Goal: Communication & Community: Answer question/provide support

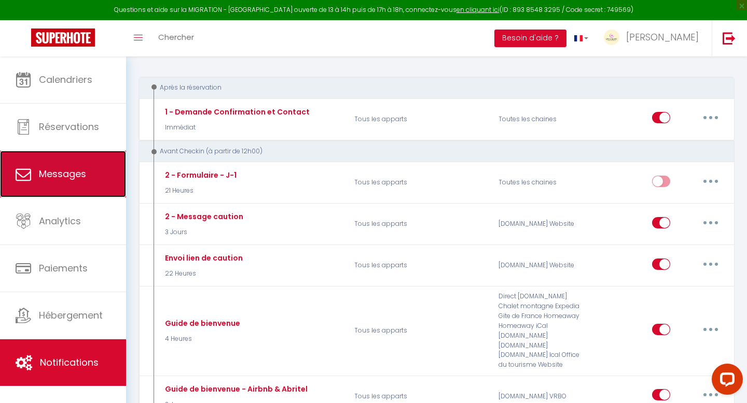
click at [63, 173] on span "Messages" at bounding box center [62, 173] width 47 height 13
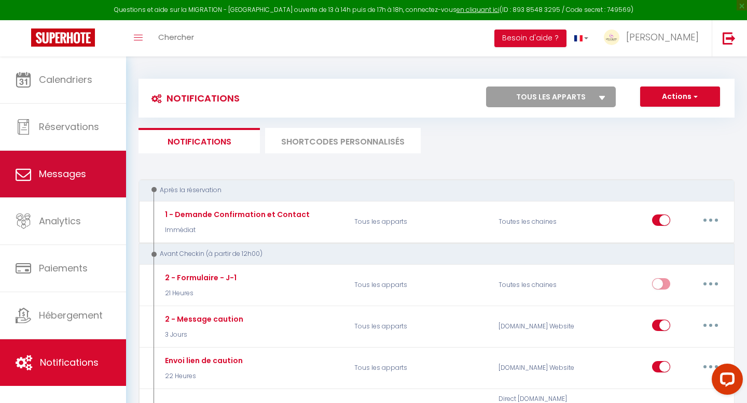
select select "message"
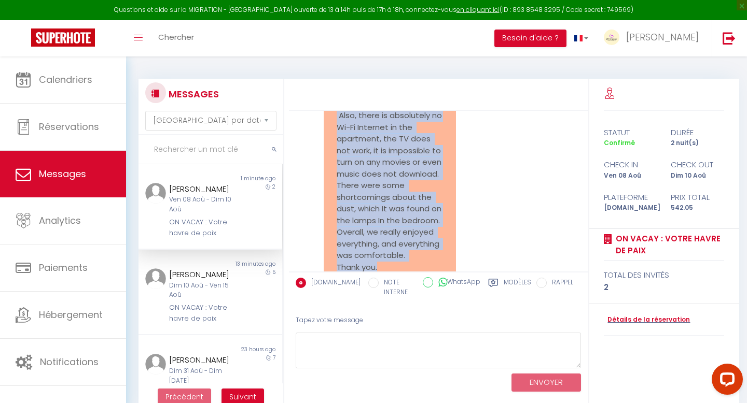
scroll to position [9109, 0]
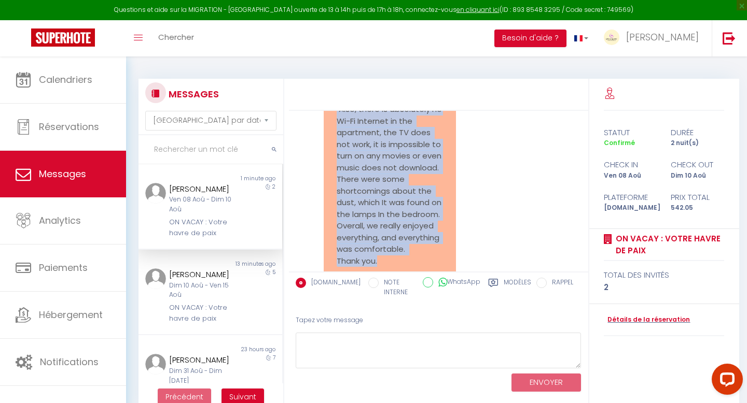
drag, startPoint x: 387, startPoint y: 215, endPoint x: 326, endPoint y: 137, distance: 98.6
click at [326, 137] on div "Hello. Thank you for the comfortable conditions in the apartment, the apartment…" at bounding box center [390, 80] width 132 height 399
copy pre "Hello. Thank you for the comfortable conditions in the apartment, the apartment…"
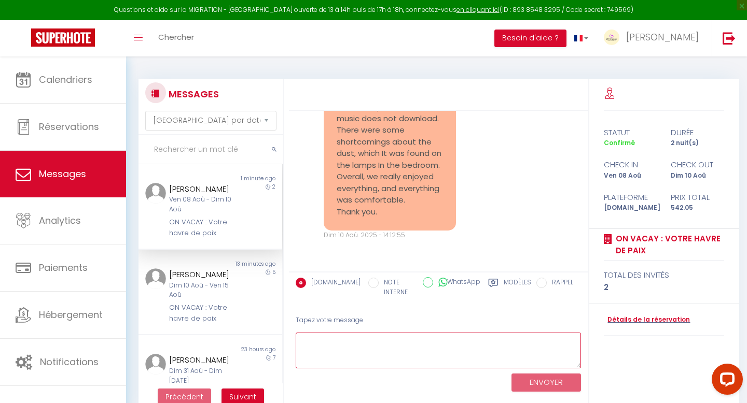
click at [366, 343] on textarea at bounding box center [439, 351] width 286 height 36
paste textarea "Hello Kristina, Thank you very much for your kind words about the apartment — I…"
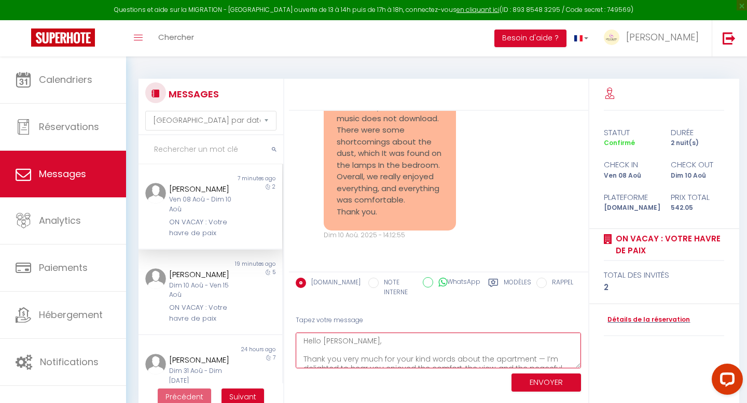
scroll to position [169, 0]
drag, startPoint x: 348, startPoint y: 355, endPoint x: 288, endPoint y: 352, distance: 60.2
click at [289, 352] on div "Tapez votre message Hello Kristina, Thank you very much for your kind words abo…" at bounding box center [438, 352] width 299 height 88
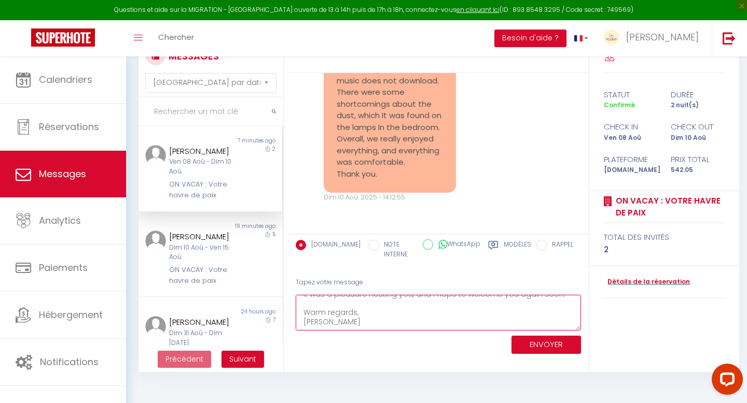
scroll to position [57, 0]
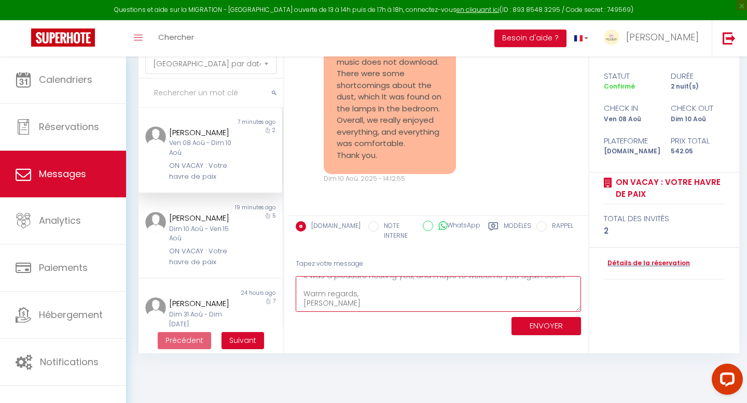
drag, startPoint x: 303, startPoint y: 341, endPoint x: 347, endPoint y: 403, distance: 76.3
click at [347, 403] on body "Questions et aide sur la MIGRATION - Salle Zoom ouverte de 13 à 14h puis de 17h…" at bounding box center [373, 201] width 747 height 403
paste textarea "so much for your lovely message — I’m really happy to hear that you enjoyed the…"
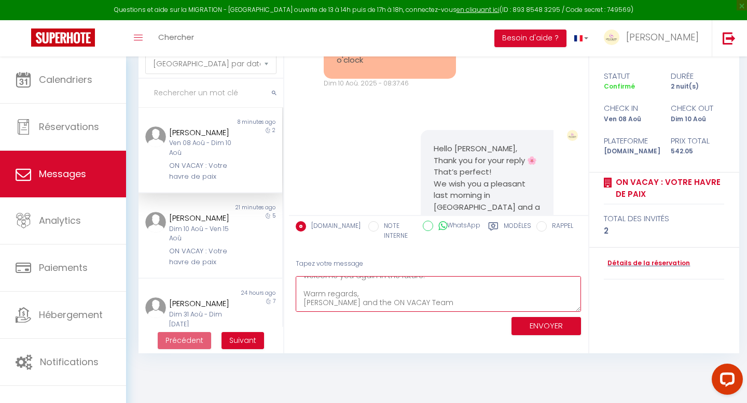
scroll to position [8011, 0]
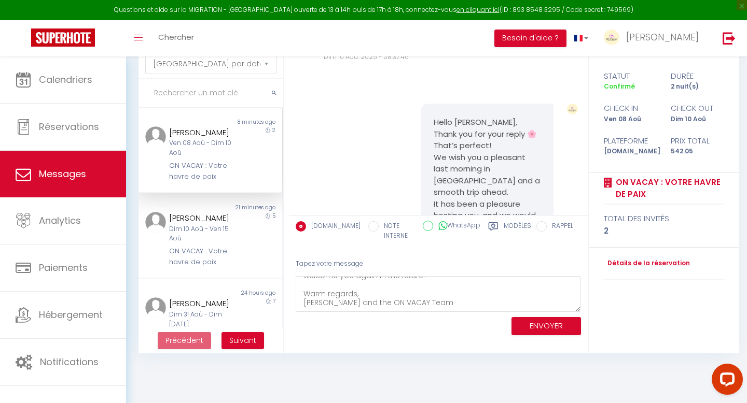
copy p "🌴"
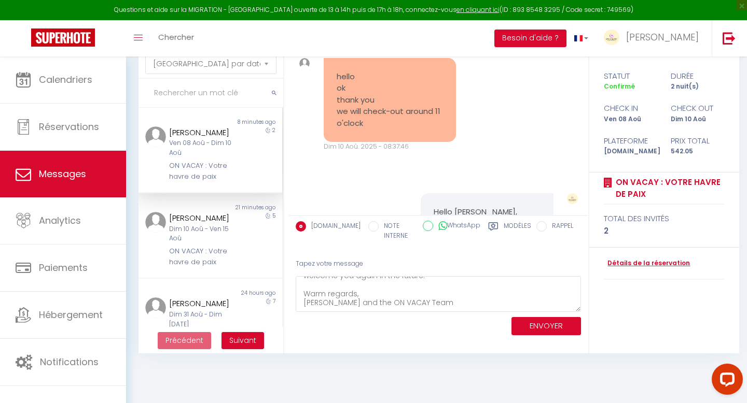
scroll to position [7927, 0]
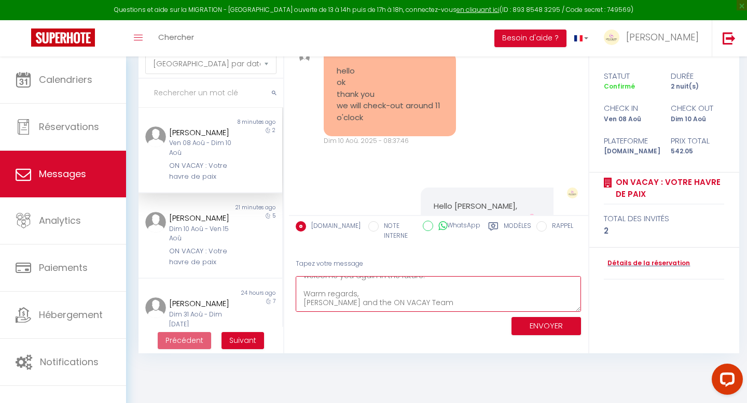
click at [443, 306] on textarea "Hello Kristina, Thank you so much for your lovely message — I’m really happy to…" at bounding box center [439, 294] width 286 height 36
paste textarea "🌴"
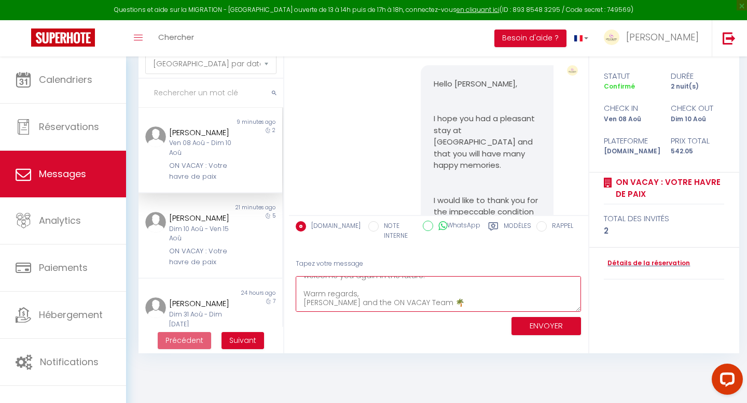
scroll to position [8300, 0]
drag, startPoint x: 537, startPoint y: 123, endPoint x: 528, endPoint y: 123, distance: 8.8
copy pre "🌸"
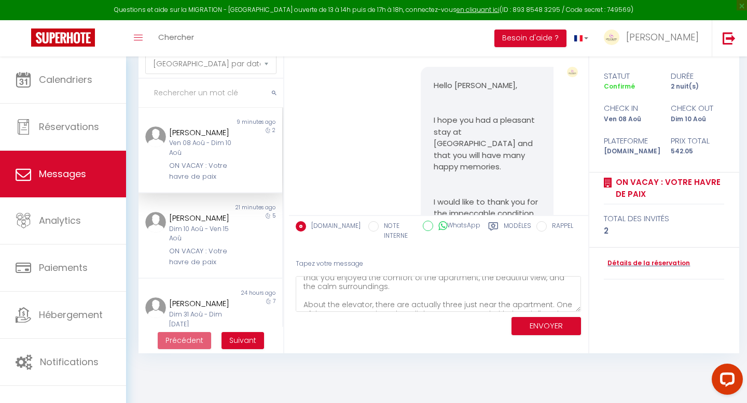
scroll to position [35, 0]
click at [420, 287] on textarea "Hello Kristina, Thank you so much for your lovely message — I’m really happy to…" at bounding box center [439, 294] width 286 height 36
paste textarea "🌸"
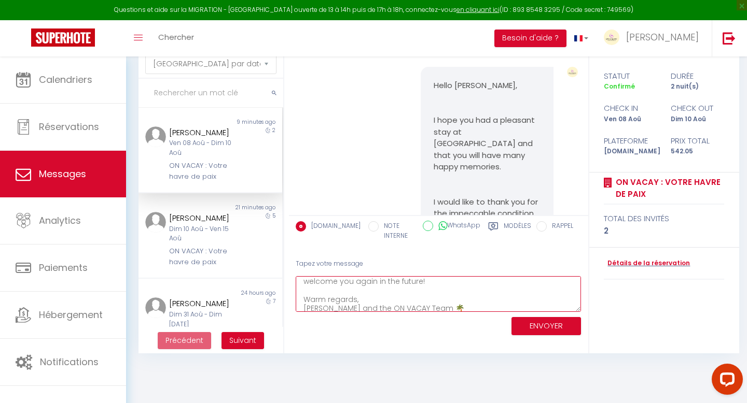
scroll to position [181, 0]
type textarea "Hello Kristina, Thank you so much for your lovely message — I’m really happy to…"
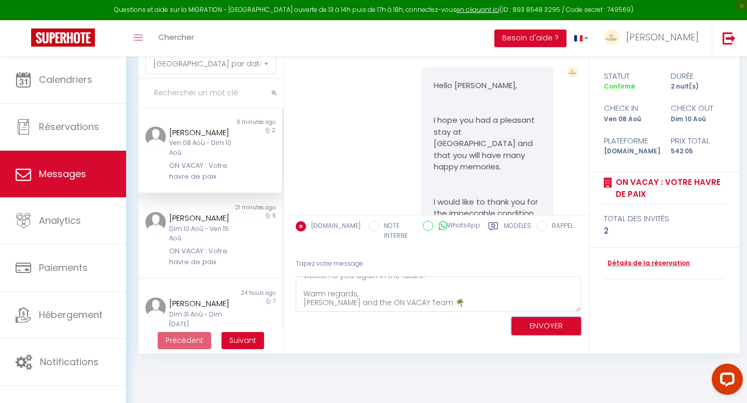
click at [524, 328] on button "ENVOYER" at bounding box center [545, 326] width 69 height 18
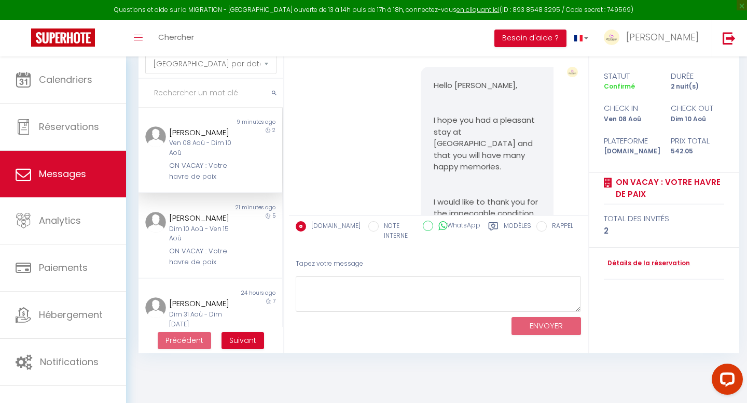
scroll to position [10006, 0]
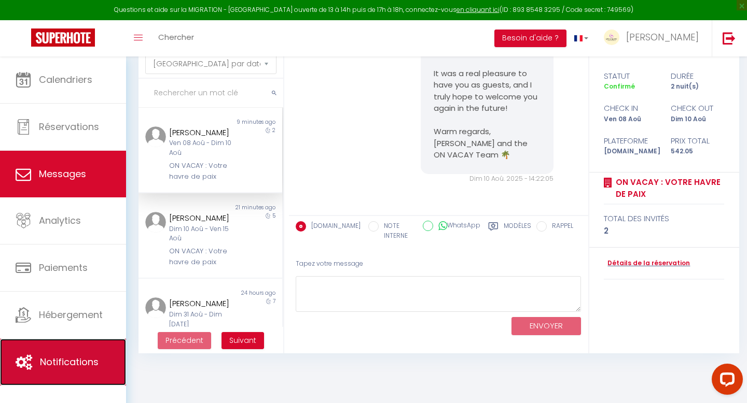
click at [68, 352] on link "Notifications" at bounding box center [63, 362] width 126 height 47
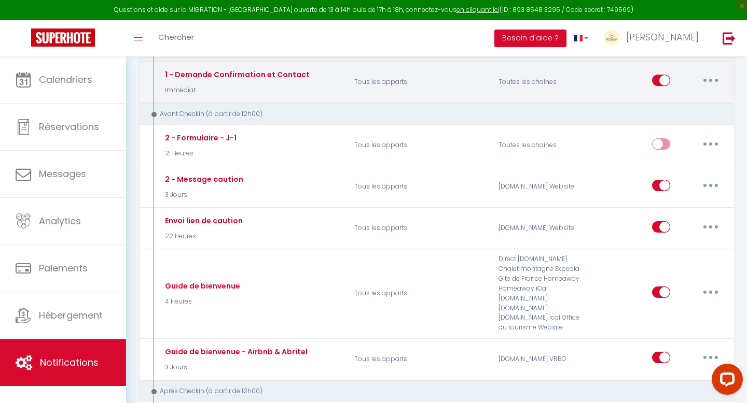
scroll to position [174, 0]
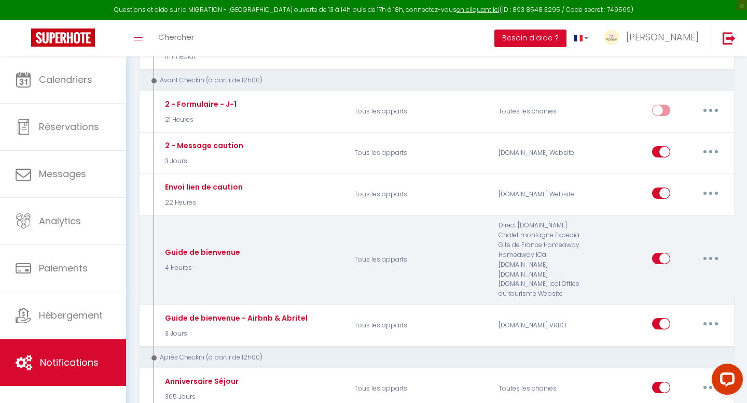
click at [709, 259] on icon "button" at bounding box center [710, 258] width 3 height 3
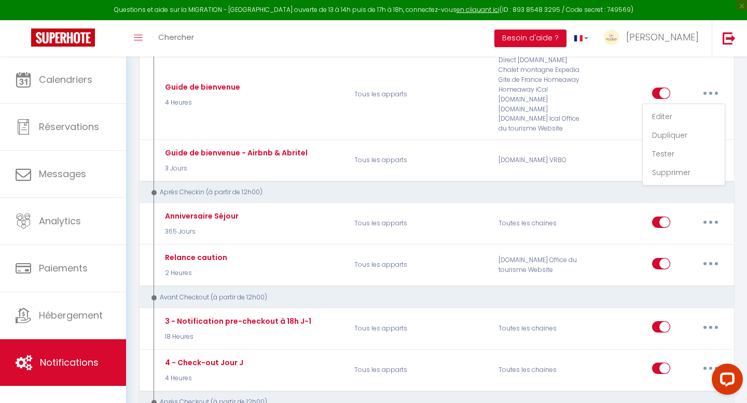
scroll to position [348, 0]
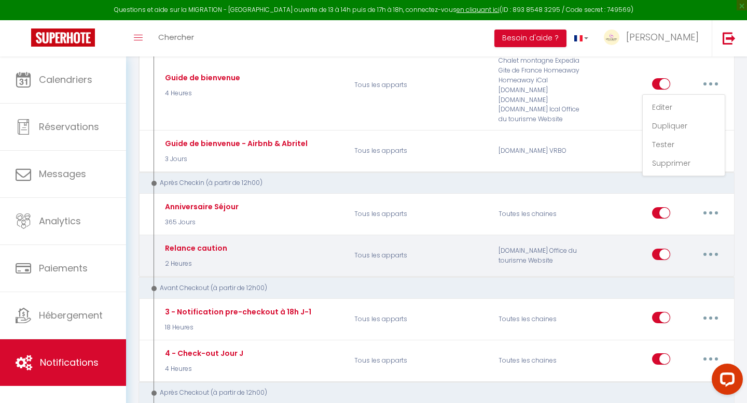
click at [704, 255] on button "button" at bounding box center [710, 254] width 29 height 17
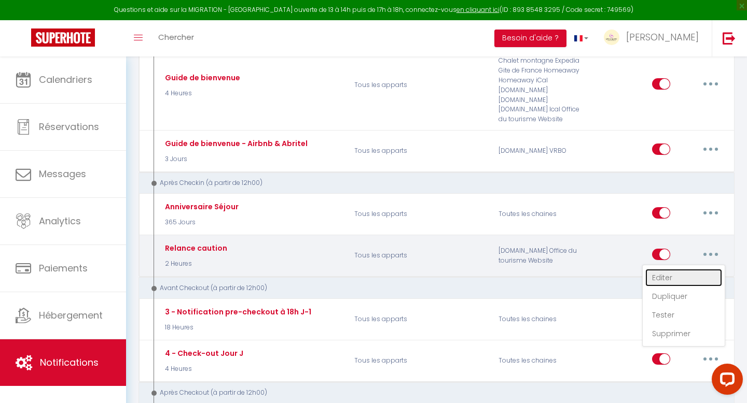
click at [679, 274] on link "Editer" at bounding box center [683, 278] width 77 height 18
type input "Relance caution"
select select "3"
select select "2 Heures"
select select "if_deposit_not_paid"
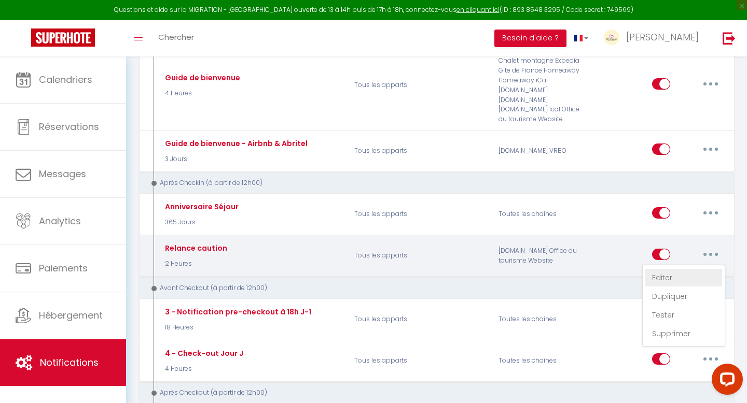
checkbox input "true"
checkbox input "false"
radio input "true"
type input "ON VACAY [RENTAL:CITY] - Merci de nous confirmer votre arrivée"
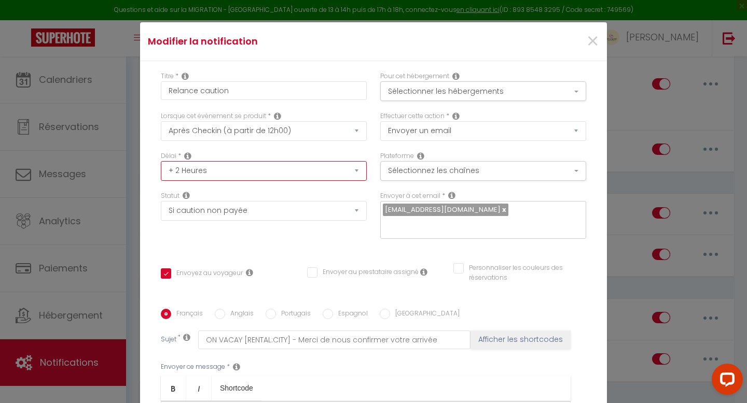
click at [357, 170] on select "Immédiat + 10 Minutes + 1 Heure + 2 Heures + 3 Heures + 4 Heures + 5 Heures + 6…" at bounding box center [264, 171] width 206 height 20
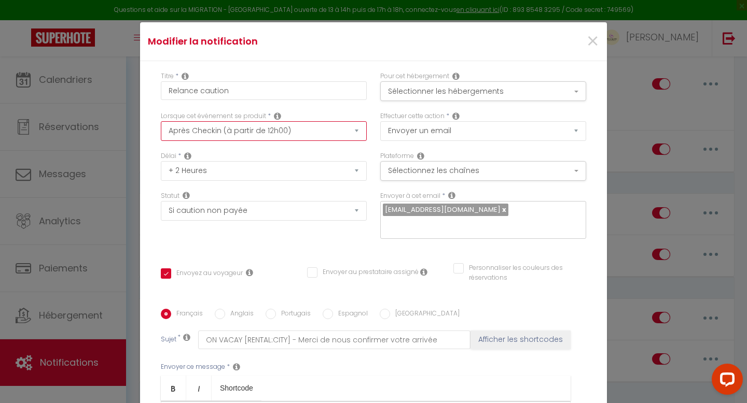
click at [339, 135] on select "Après la réservation Avant Checkin (à partir de 12h00) Après Checkin (à partir …" at bounding box center [264, 131] width 206 height 20
select select "2"
checkbox input "true"
checkbox input "false"
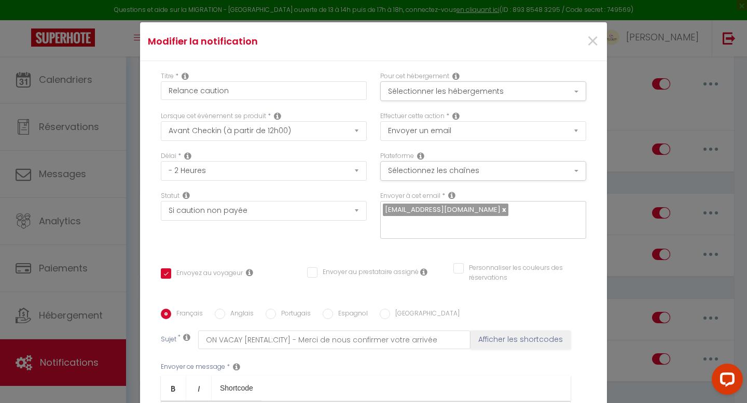
click at [369, 151] on div "Lorsque cet événement se produit * Après la réservation Avant Checkin (à partir…" at bounding box center [263, 131] width 219 height 40
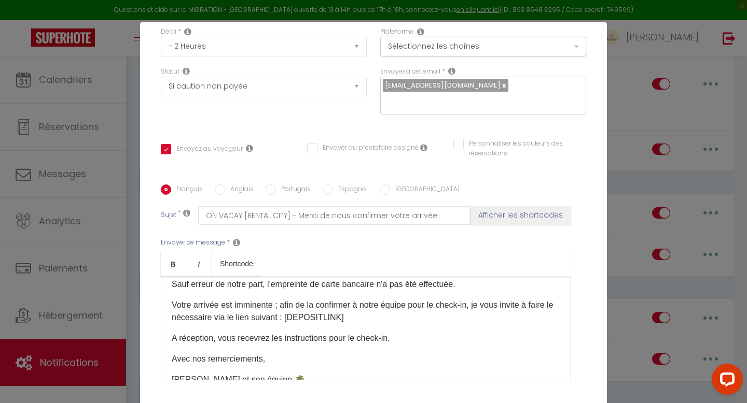
scroll to position [33, 0]
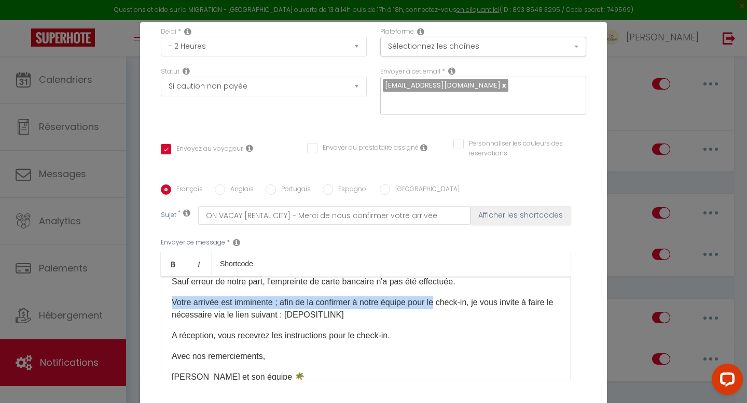
drag, startPoint x: 444, startPoint y: 289, endPoint x: 314, endPoint y: 283, distance: 130.9
click at [314, 297] on p "Votre arrivée est imminente ; afin de la confirmer à notre équipe pour le check…" at bounding box center [366, 309] width 388 height 25
click at [398, 297] on p "Votre arrivée est imminente ; afin de la confirmer à notre équipe pour le check…" at bounding box center [366, 309] width 388 height 25
drag, startPoint x: 480, startPoint y: 289, endPoint x: 361, endPoint y: 289, distance: 118.8
click at [361, 297] on p "Votre arrivée est imminente ; afin de la confirmer à notre équipe pour le check…" at bounding box center [366, 309] width 388 height 25
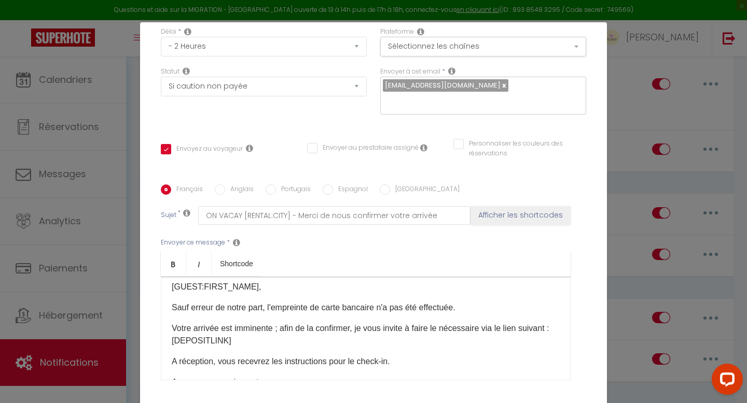
scroll to position [0, 0]
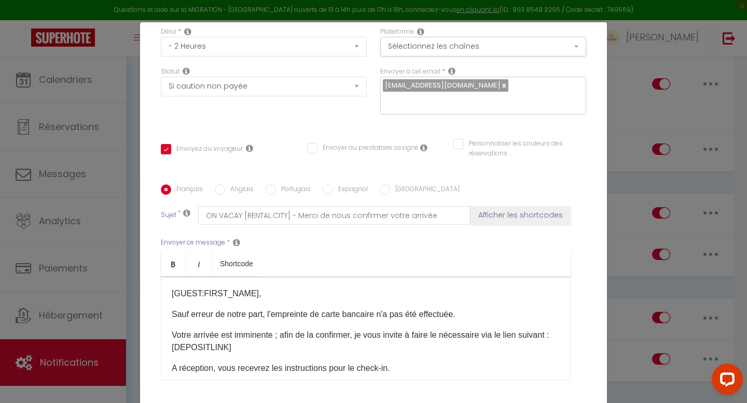
click at [221, 185] on input "Anglais" at bounding box center [220, 190] width 10 height 10
radio input "true"
checkbox input "true"
checkbox input "false"
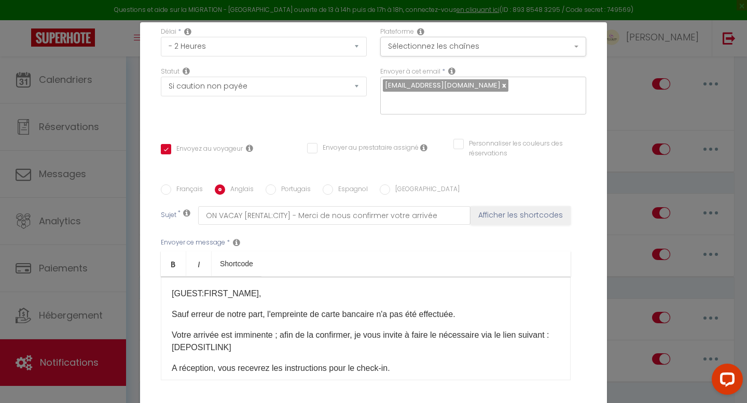
type input "ON VACAY [RENTAL:CITY] - Please confirm your arrival"
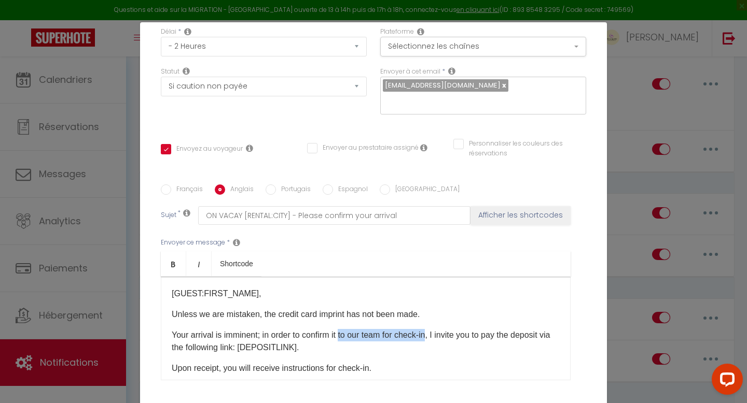
drag, startPoint x: 437, startPoint y: 321, endPoint x: 346, endPoint y: 322, distance: 90.8
click at [346, 329] on p "Your arrival is imminent; in order to confirm it to our team for check-in, I in…" at bounding box center [366, 341] width 388 height 25
click at [271, 185] on input "Portugais" at bounding box center [271, 190] width 10 height 10
radio input "true"
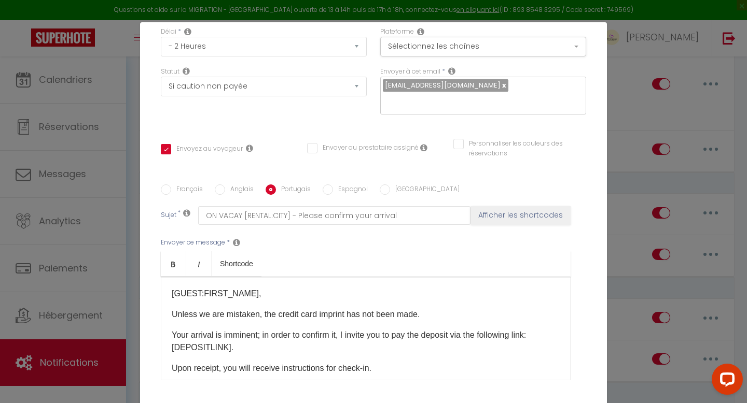
checkbox input "true"
checkbox input "false"
type input "ON VACAY [RENTAL:CITY] - Por favor, confirme a sua chegada"
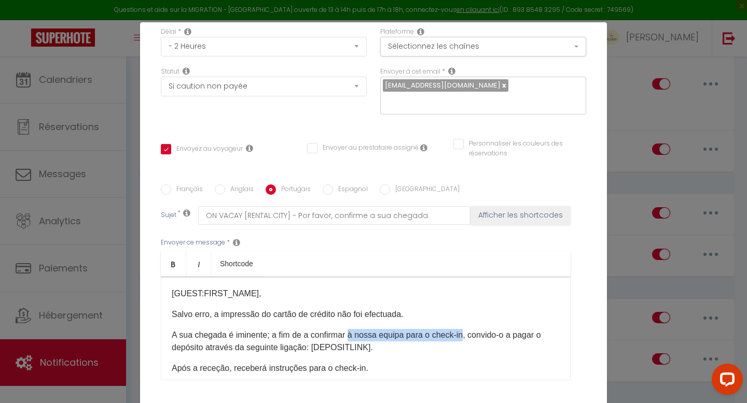
drag, startPoint x: 464, startPoint y: 322, endPoint x: 351, endPoint y: 320, distance: 113.6
click at [351, 329] on p "A sua chegada é iminente; a fim de a confirmar à nossa equipa para o check-in, …" at bounding box center [366, 341] width 388 height 25
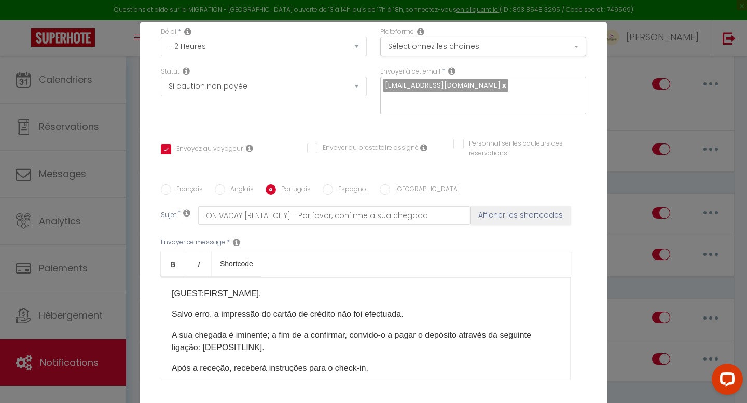
click at [328, 185] on input "Espagnol" at bounding box center [328, 190] width 10 height 10
radio input "true"
checkbox input "true"
checkbox input "false"
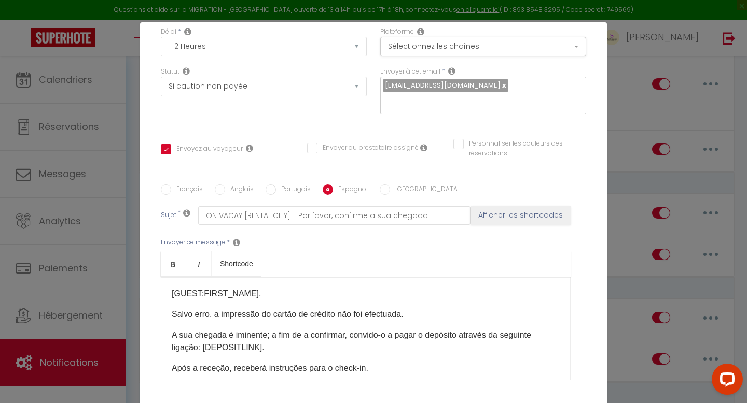
type input "ON VACAY [RENTAL:CITY] - Confirme su llegada"
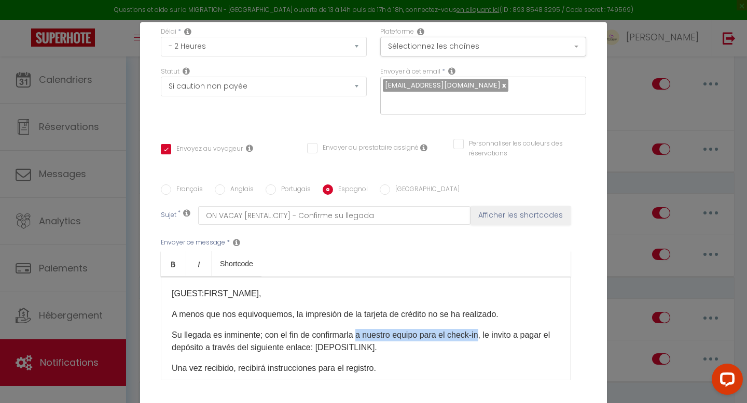
drag, startPoint x: 486, startPoint y: 322, endPoint x: 360, endPoint y: 323, distance: 126.0
click at [360, 329] on p "Su llegada es inminente; con el fin de confirmarla a nuestro equipo para el che…" at bounding box center [366, 341] width 388 height 25
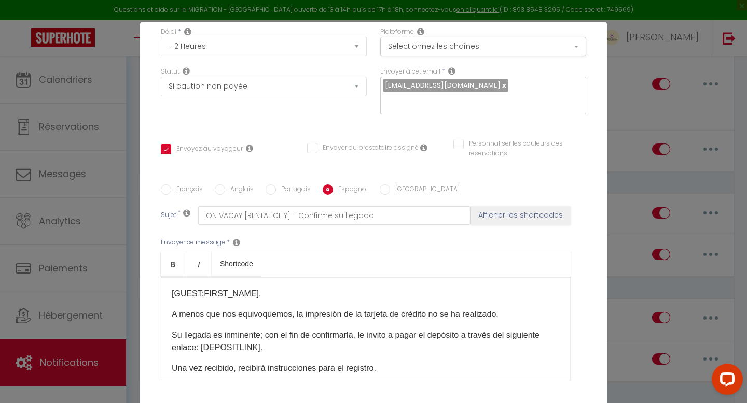
click at [383, 185] on input "Italien" at bounding box center [385, 190] width 10 height 10
radio input "true"
checkbox input "true"
checkbox input "false"
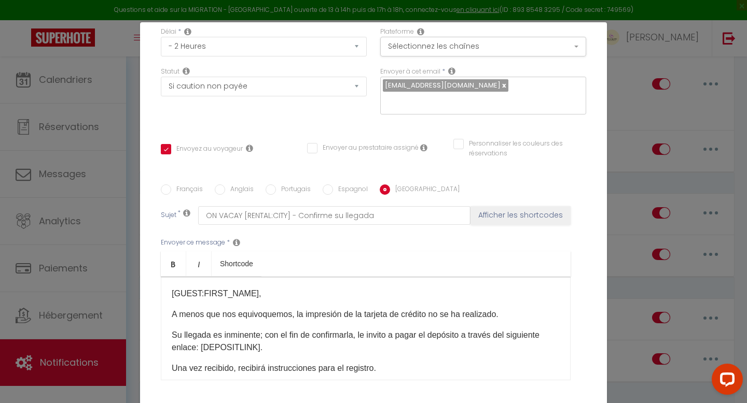
type input "ON VACAY [RENTAL:CITY] - Confermate il vostro arrivo"
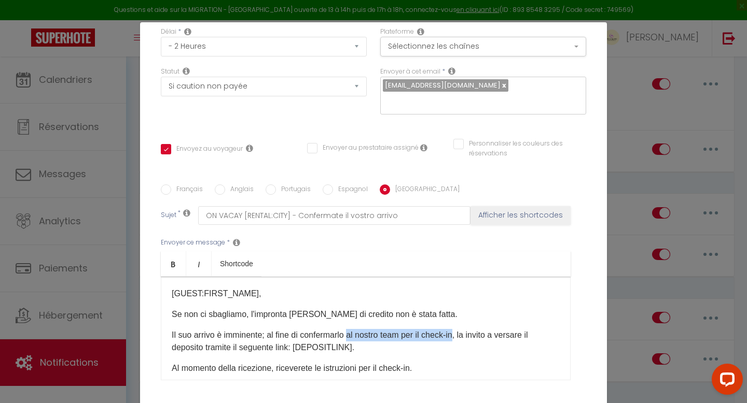
drag, startPoint x: 464, startPoint y: 321, endPoint x: 356, endPoint y: 322, distance: 108.4
click at [356, 329] on p "Il suo arrivo è imminente; al fine di confermarlo al nostro team per il check-i…" at bounding box center [366, 341] width 388 height 25
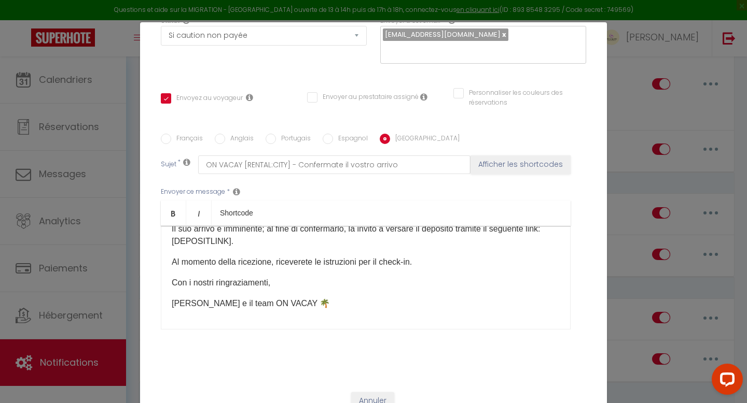
scroll to position [57, 0]
click at [285, 305] on div "[GUEST:FIRST_NAME]​, Se non ci sbagliamo, l'impronta della carta di credito non…" at bounding box center [366, 278] width 410 height 104
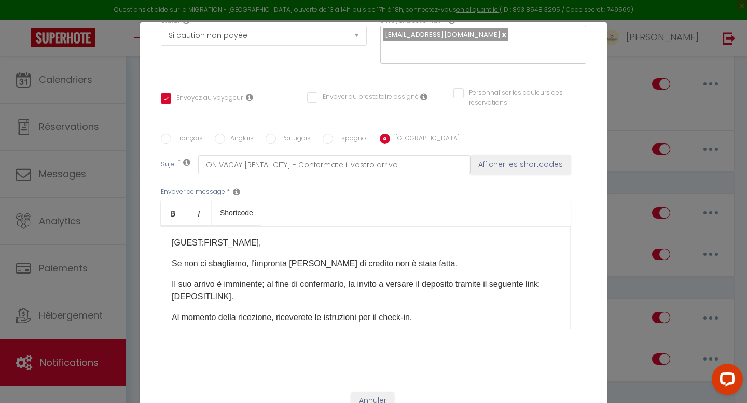
scroll to position [45, 0]
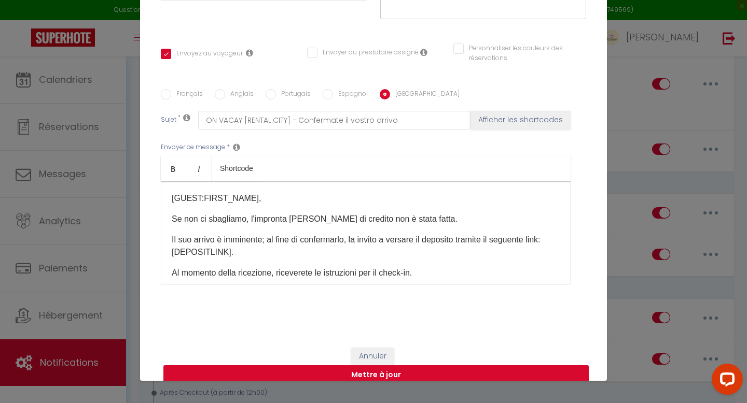
click at [328, 366] on button "Mettre à jour" at bounding box center [375, 376] width 425 height 20
checkbox input "true"
checkbox input "false"
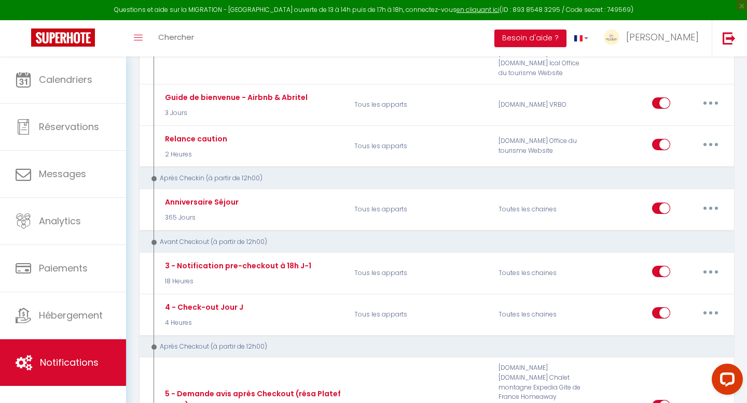
scroll to position [397, 0]
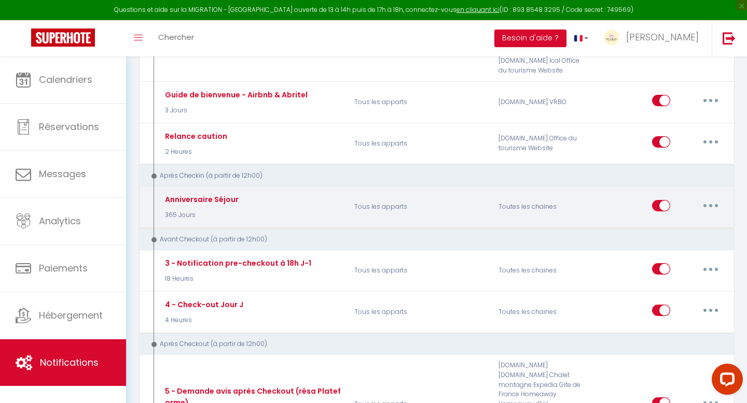
click at [712, 202] on button "button" at bounding box center [710, 206] width 29 height 17
click at [674, 227] on link "Editer" at bounding box center [683, 229] width 77 height 18
type input "Anniversaire Séjour"
select select "3"
select select "365 Jours"
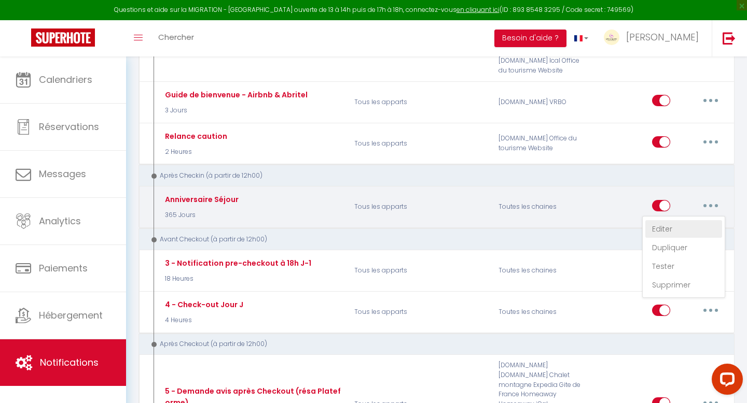
select select "if_booking_is_paid"
checkbox input "true"
checkbox input "false"
radio input "true"
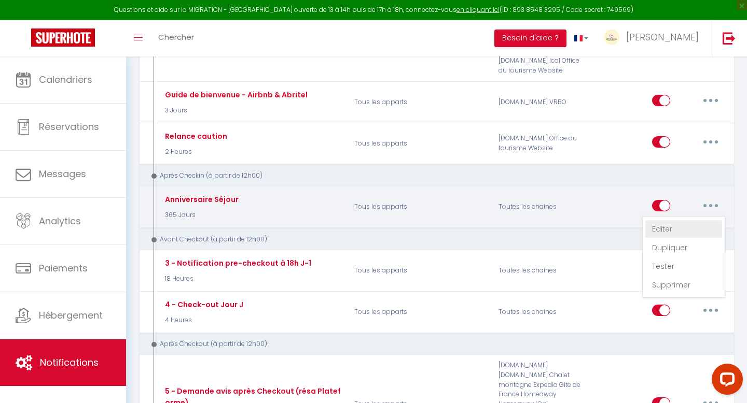
type input "🎉 ON VACAY : 🎉 Joyeux anniversaire de séjour ! On remet ça ?"
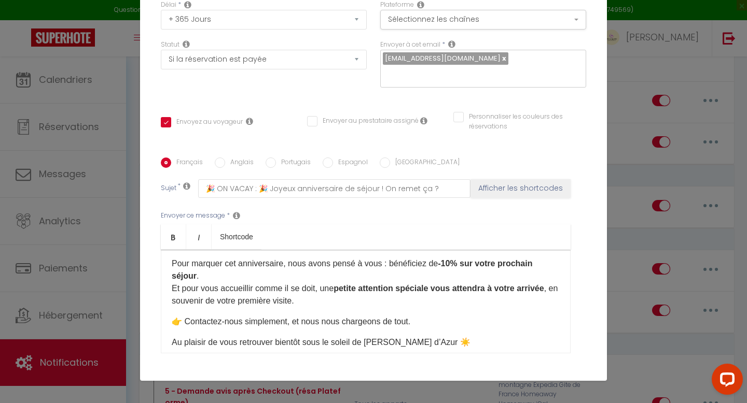
scroll to position [55, 0]
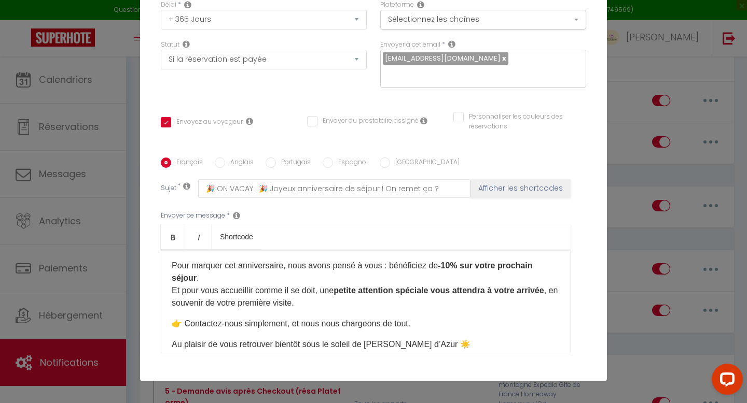
click at [217, 158] on input "Anglais" at bounding box center [220, 163] width 10 height 10
radio input "true"
checkbox input "true"
checkbox input "false"
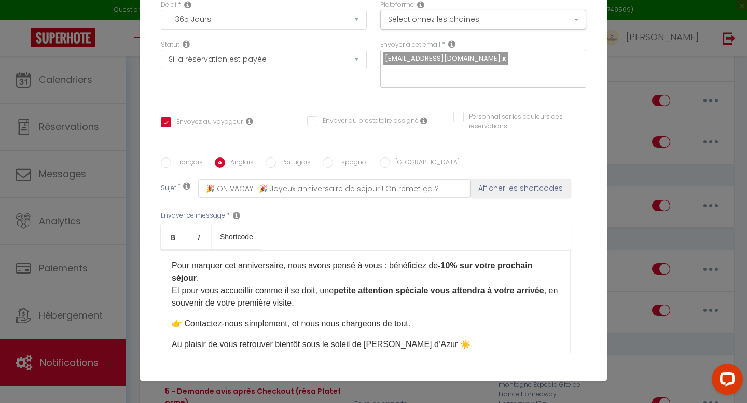
type input "🎉 ON VACAY : 🎉 Happy anniversary! Shall we do it again?"
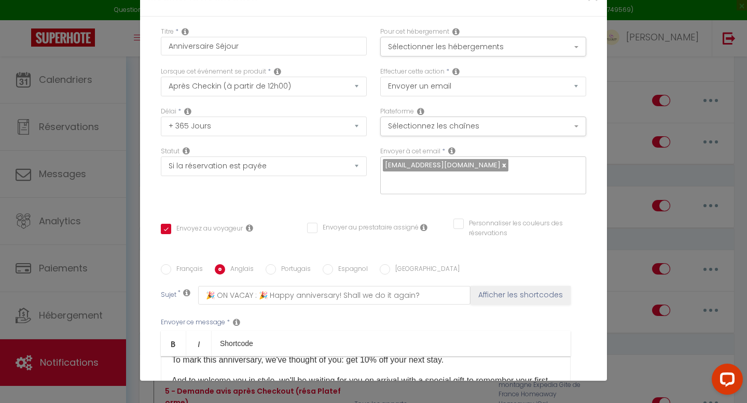
scroll to position [0, 0]
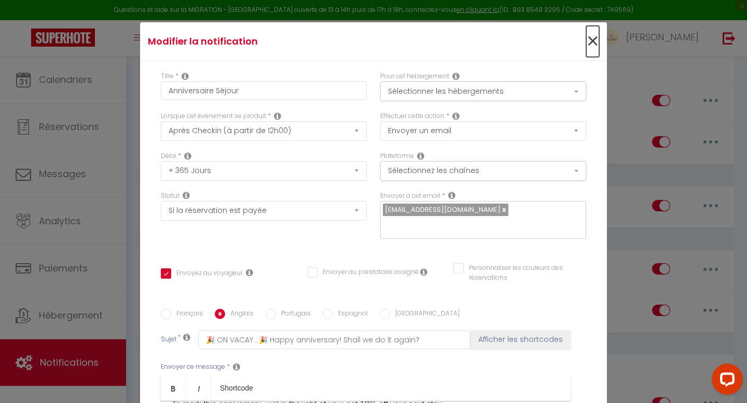
click at [593, 37] on span "×" at bounding box center [592, 41] width 13 height 31
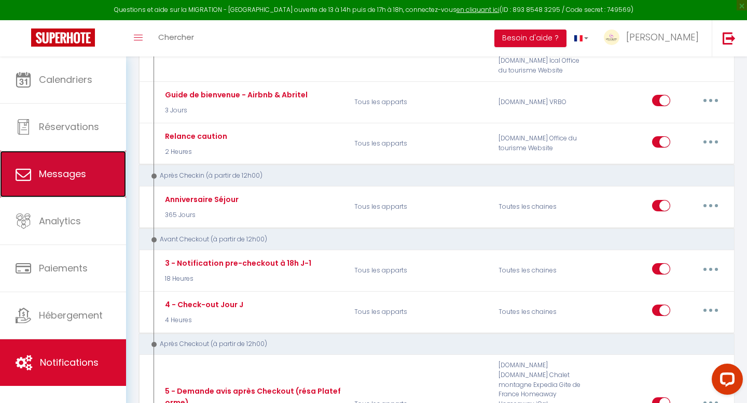
click at [60, 171] on span "Messages" at bounding box center [62, 173] width 47 height 13
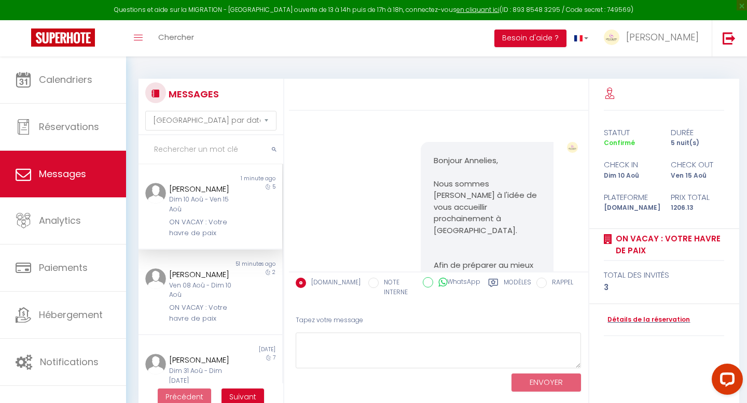
scroll to position [3833, 0]
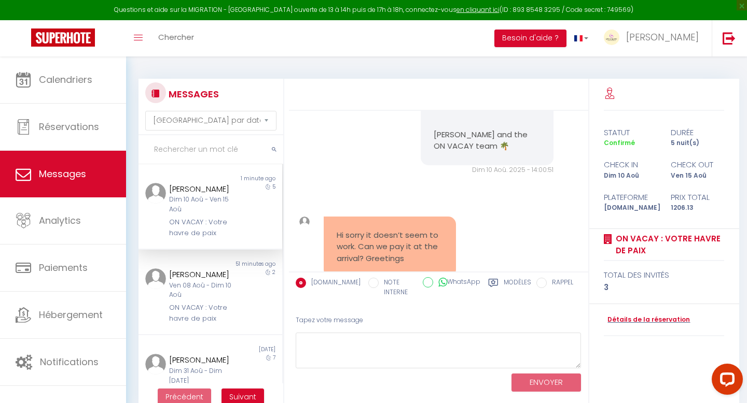
drag, startPoint x: 408, startPoint y: 214, endPoint x: 336, endPoint y: 189, distance: 76.4
click at [336, 217] on div "Hi sorry it doesn’t seem to work. Can we pay it at the arrival? Greetings" at bounding box center [390, 247] width 132 height 61
copy pre "Hi sorry it doesn’t seem to work. Can we pay it at the arrival? Greetings"
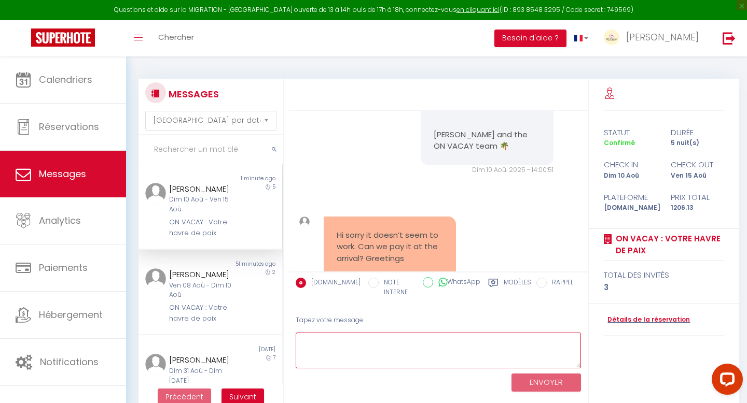
click at [336, 346] on textarea at bounding box center [439, 351] width 286 height 36
paste textarea "Hi Annelies 😊 No problem at all! You just need to complete the full payment pro…"
drag, startPoint x: 341, startPoint y: 364, endPoint x: 298, endPoint y: 353, distance: 44.4
click at [298, 353] on textarea "Hi Annelies 😊 No problem at all! You just need to complete the full payment pro…" at bounding box center [439, 351] width 286 height 36
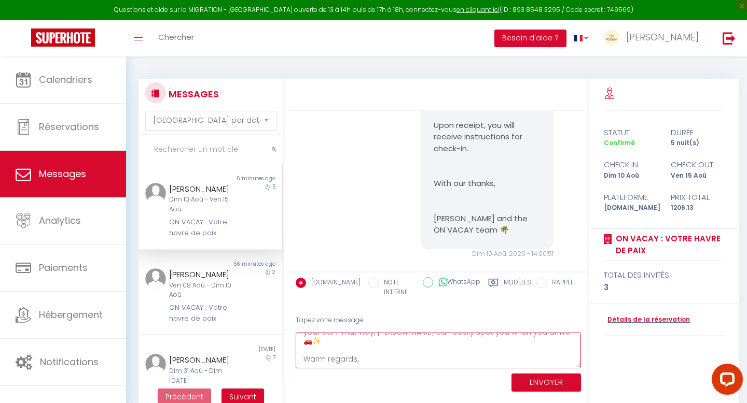
scroll to position [3733, 0]
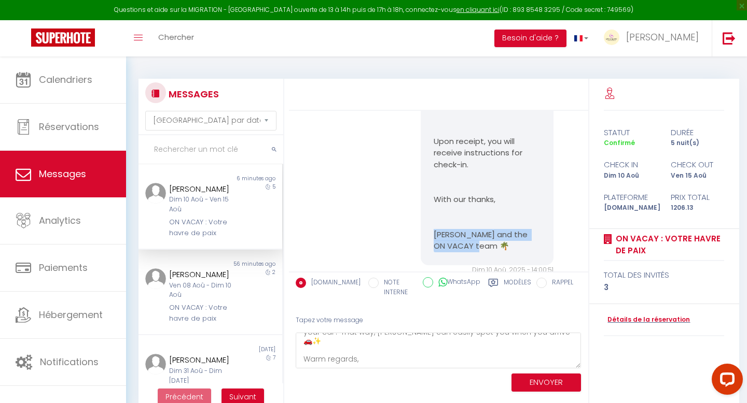
drag, startPoint x: 495, startPoint y: 203, endPoint x: 431, endPoint y: 192, distance: 64.7
click at [431, 192] on div "Annelies, Unless we are mistaken, the credit card imprint has not been made. Yo…" at bounding box center [487, 100] width 132 height 329
copy p "[PERSON_NAME] and the ON VACAY team 🌴"
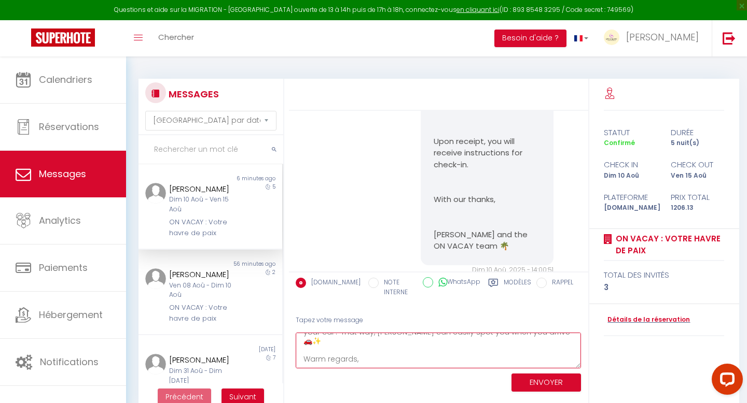
click at [382, 363] on textarea "Hi Annelies 😊 No problem at all! You just need to complete the full payment pro…" at bounding box center [439, 351] width 286 height 36
paste textarea "Manuela and the ON VACAY team 🌴"
click at [310, 342] on textarea "Hi Annelies 😊 No problem at all! You just need to complete the full payment pro…" at bounding box center [439, 351] width 286 height 36
click at [362, 340] on textarea "Hello Annelies 😊 No problem at all! You just need to complete the full payment …" at bounding box center [439, 351] width 286 height 36
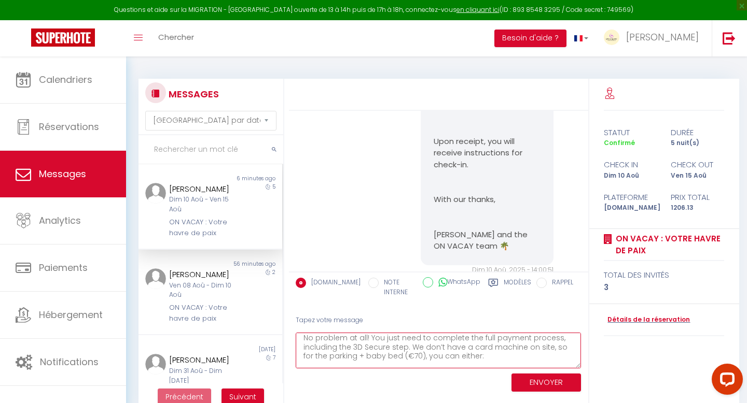
scroll to position [22, 0]
type textarea "Hello Annelies, No problem at all! You just need to complete the full payment p…"
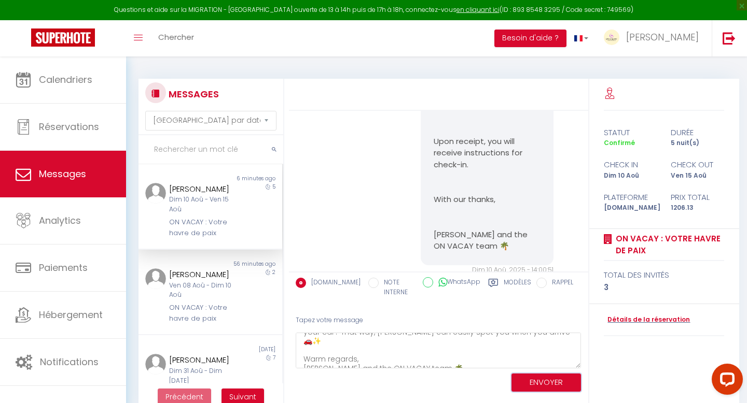
click at [534, 385] on button "ENVOYER" at bounding box center [545, 383] width 69 height 18
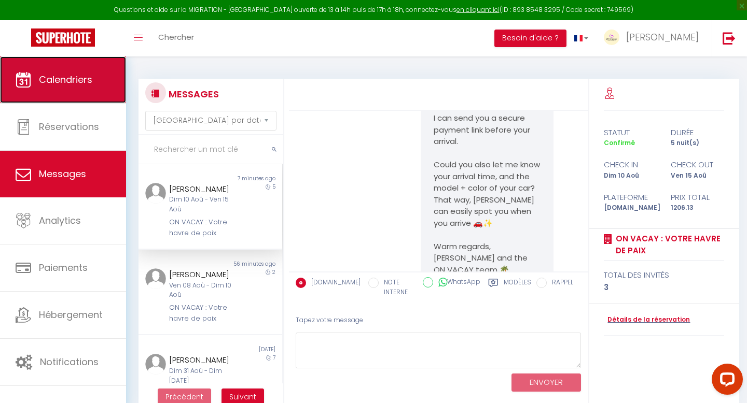
click at [57, 88] on link "Calendriers" at bounding box center [63, 80] width 126 height 47
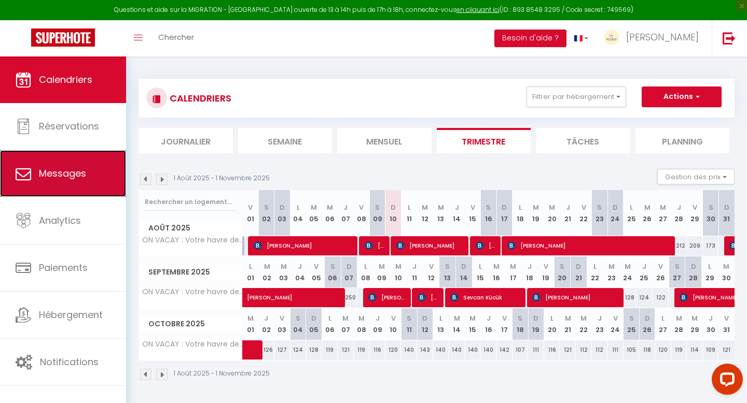
click at [81, 172] on span "Messages" at bounding box center [62, 173] width 47 height 13
select select "message"
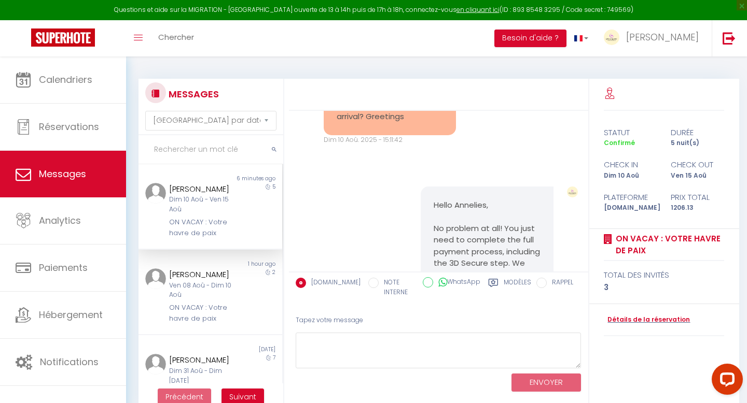
scroll to position [3973, 0]
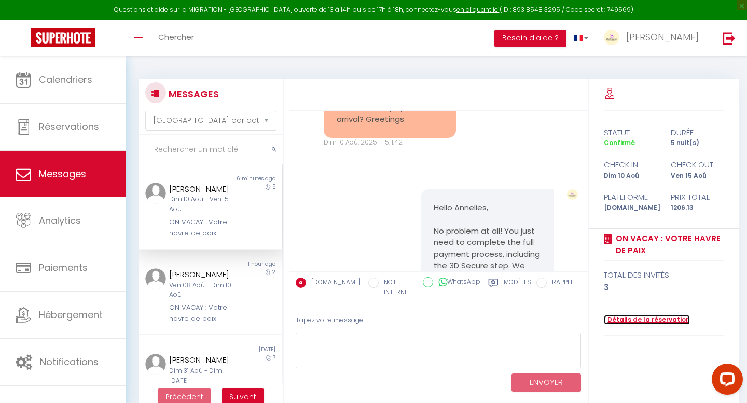
click at [622, 318] on link "Détails de la réservation" at bounding box center [647, 320] width 86 height 10
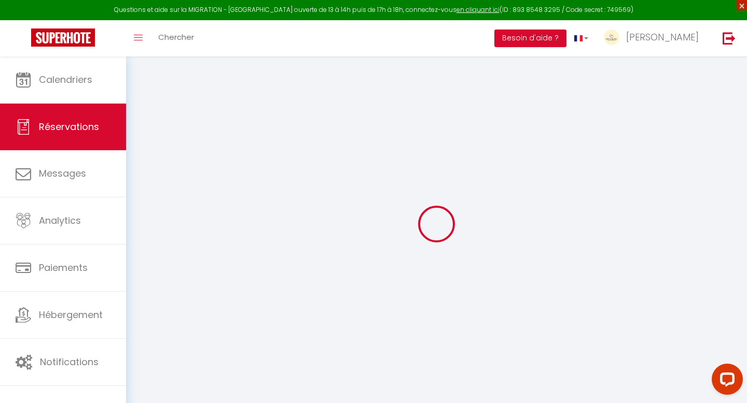
click at [742, 5] on span "×" at bounding box center [741, 5] width 10 height 10
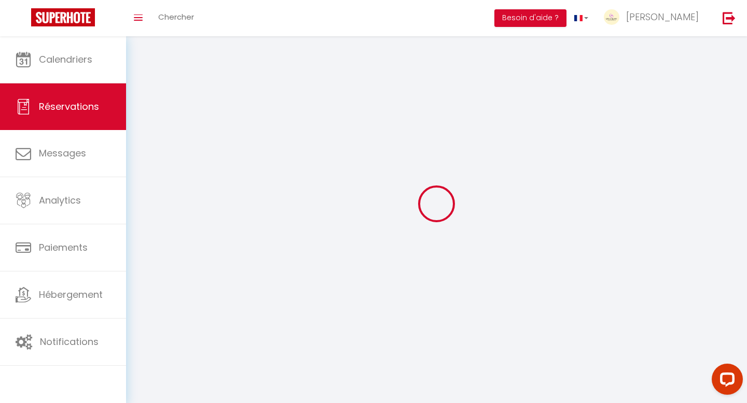
select select
checkbox input "false"
select select
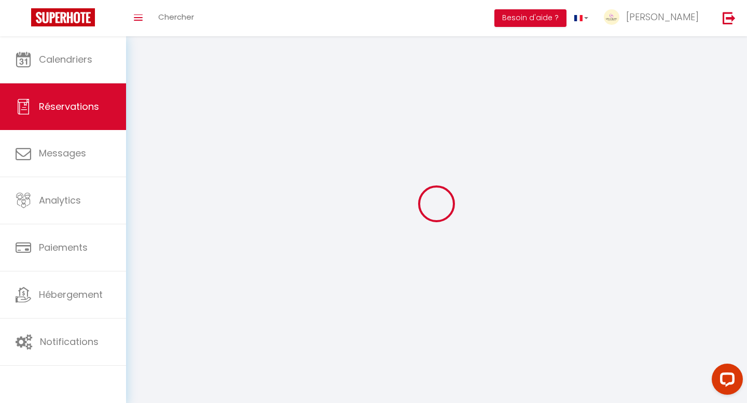
checkbox input "false"
select select
checkbox input "false"
type Comments0 "** THIS RESERVATION HAS BEEN PRE-PAID ** Reservation has a cancellation grace p…"
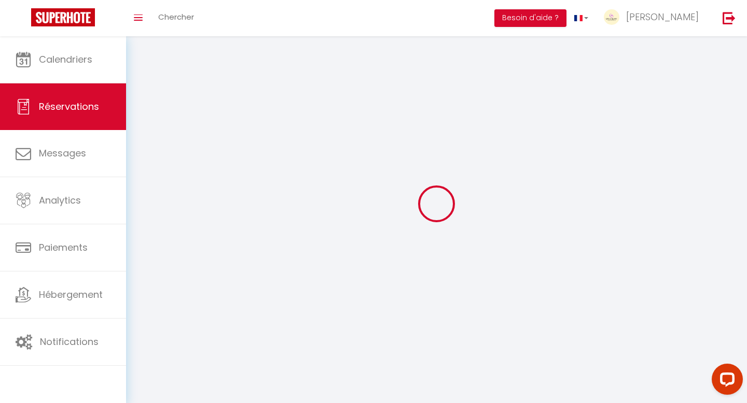
type textarea "Vit en Belgique mais indiqué Irlande pour que ce soit en anglais"
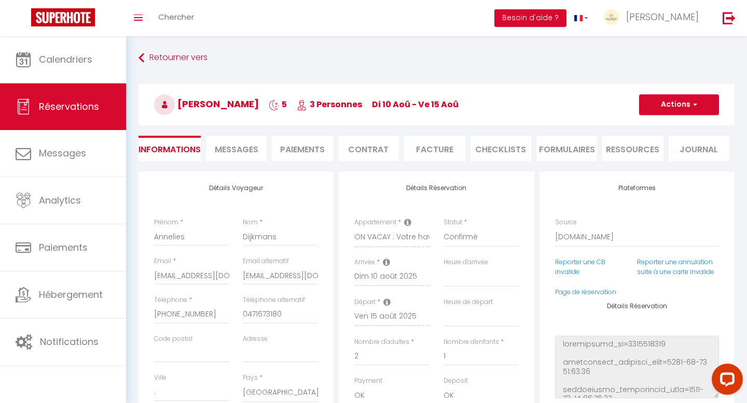
type input "60"
type input "53.6"
select select
checkbox input "false"
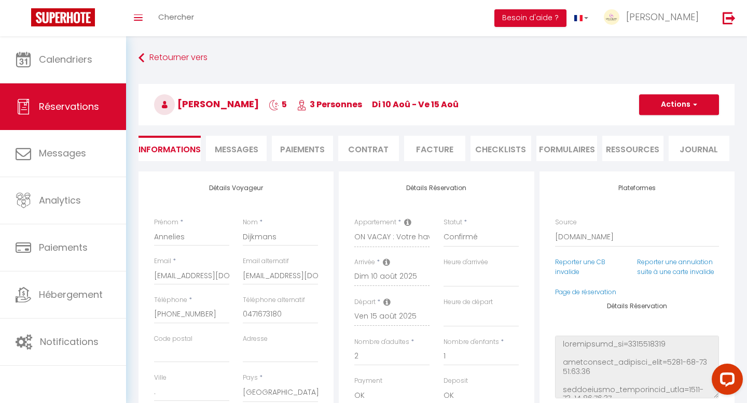
select select "16:30"
select select "11:00"
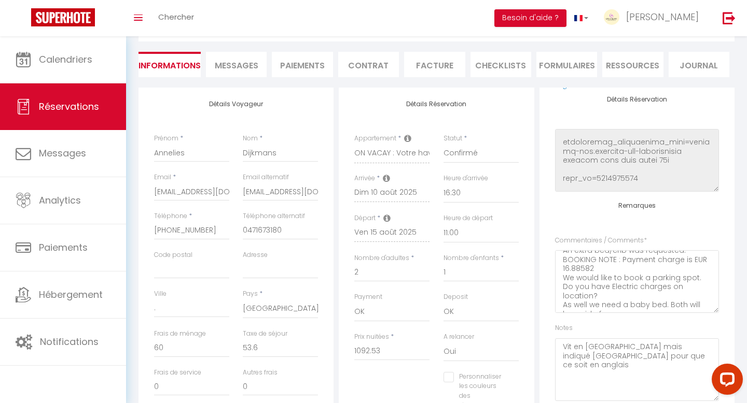
scroll to position [45, 0]
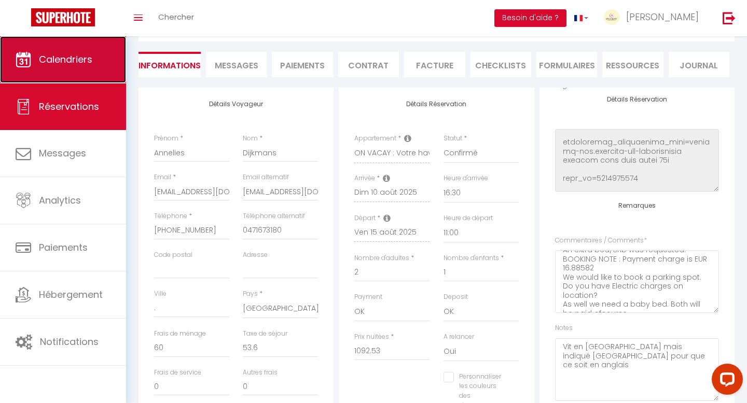
click at [71, 68] on link "Calendriers" at bounding box center [63, 59] width 126 height 47
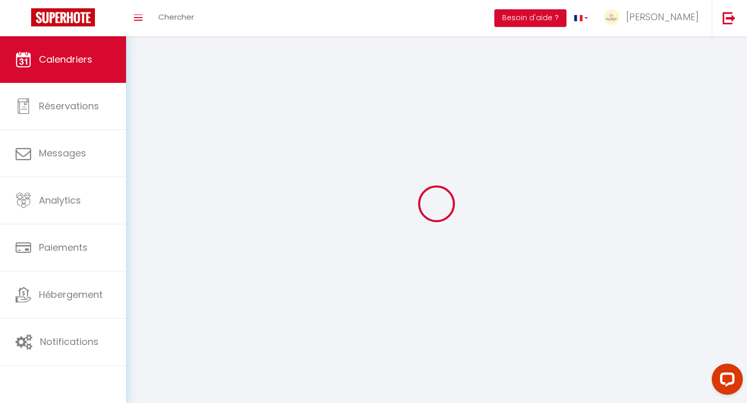
select select
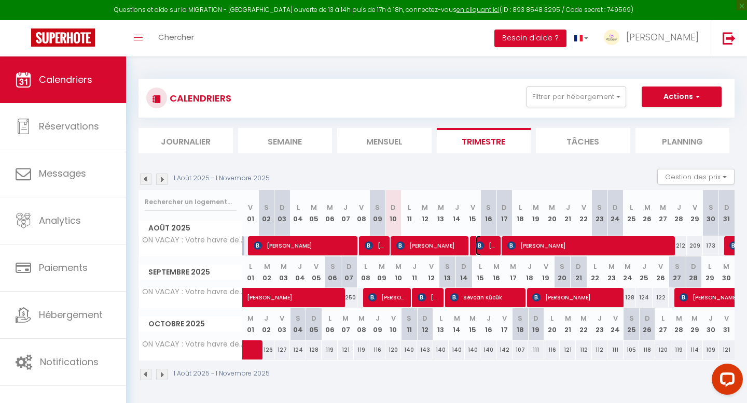
click at [487, 246] on span "Stefania Agnusdei" at bounding box center [486, 246] width 21 height 20
select select "OK"
select select "KO"
select select "0"
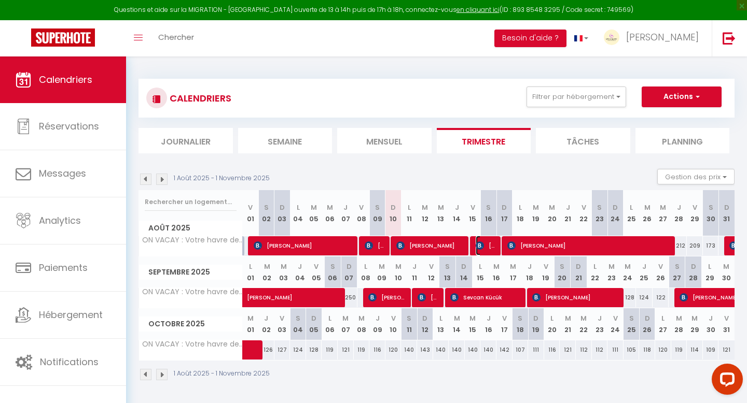
select select "1"
select select
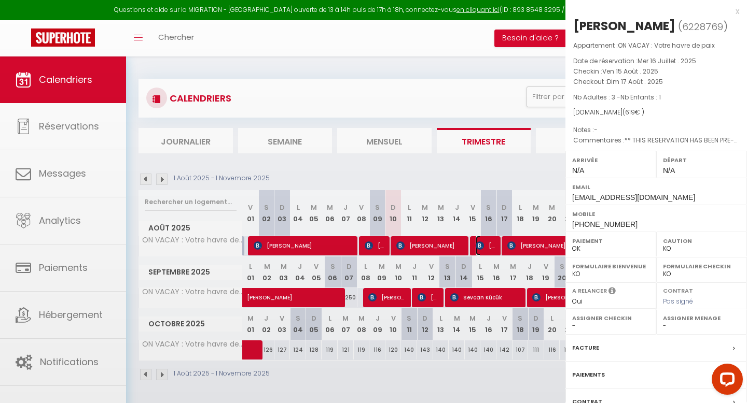
select select "32003"
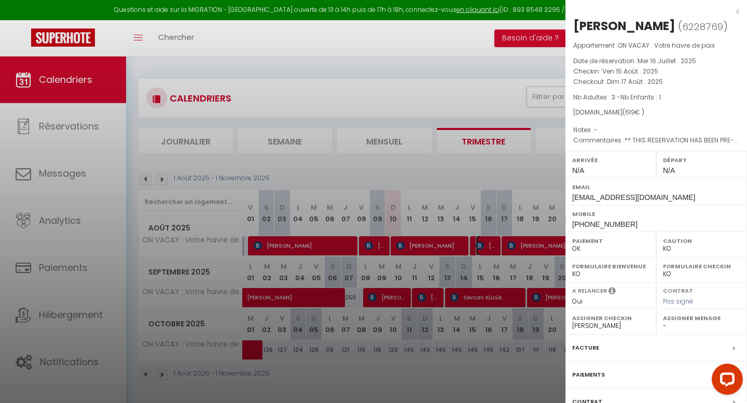
scroll to position [80, 0]
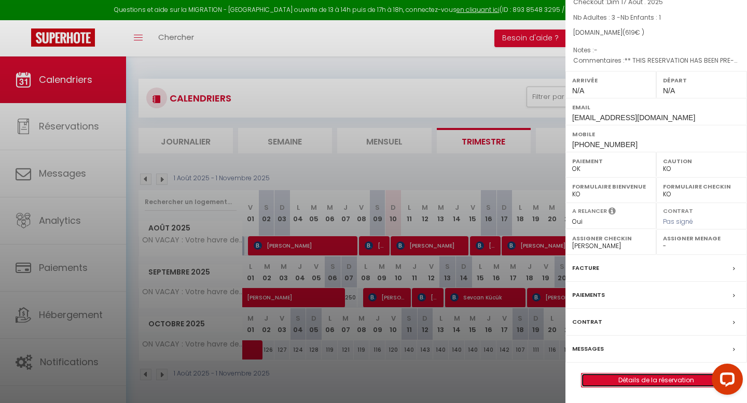
click at [627, 381] on link "Détails de la réservation" at bounding box center [655, 380] width 149 height 13
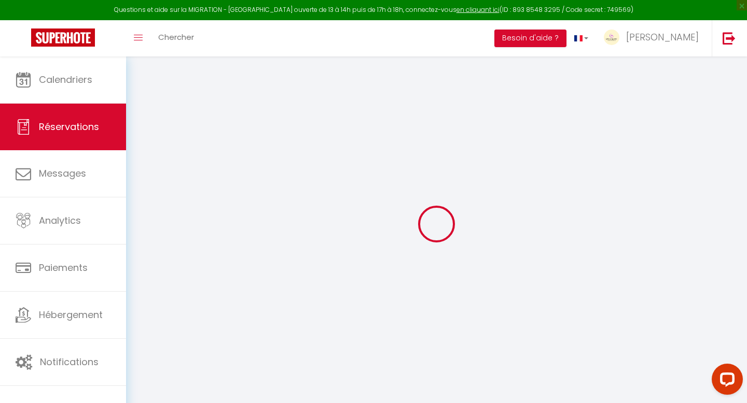
type input "Stefania"
type input "Agnusdei"
type input "astefa.797648@guest.booking.com"
type input "+393398303898"
type input "."
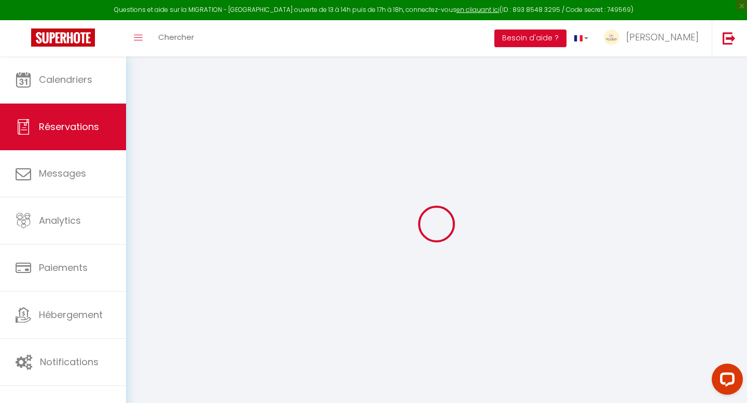
select select "IT"
type input "123.81"
select select "48477"
select select "1"
select select
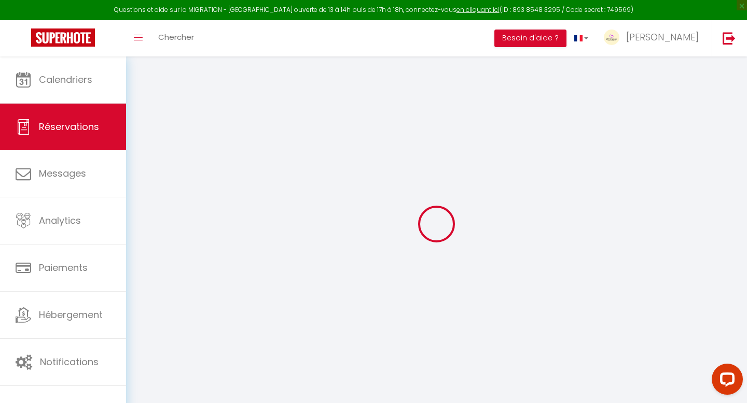
select select
type input "3"
type input "1"
select select "12"
select select
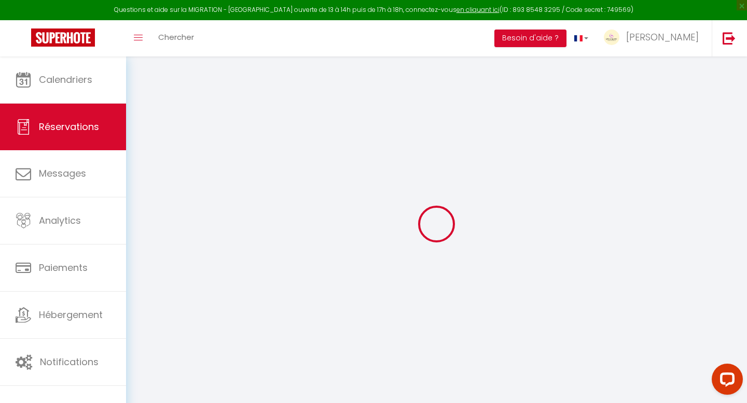
type input "559"
checkbox input "false"
type input "0"
select select "2"
type input "0"
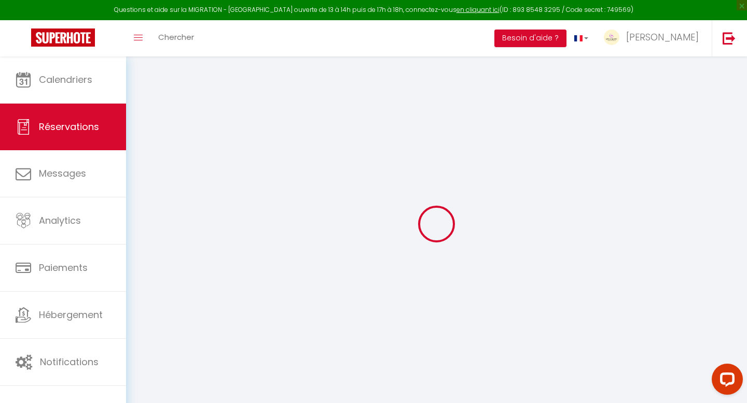
type input "0"
select select
select select "14"
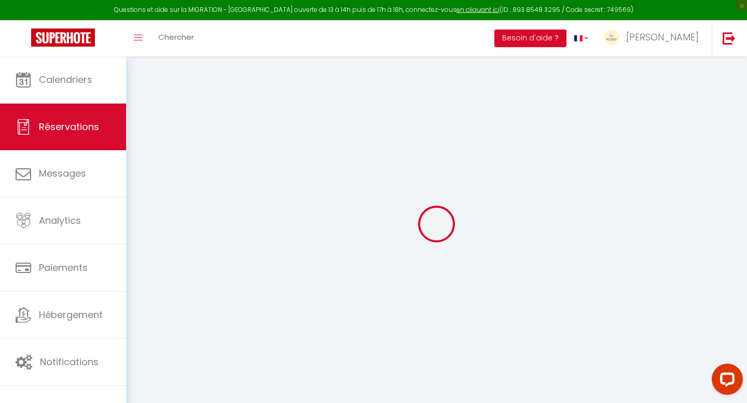
checkbox input "false"
select select
checkbox input "false"
select select
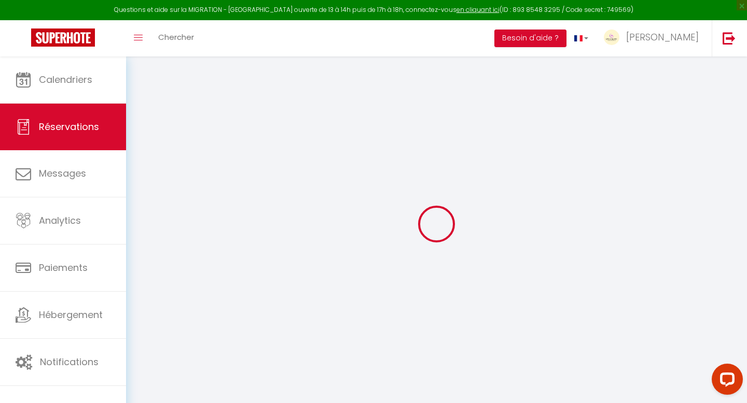
select select
checkbox input "false"
type Comments0 "** THIS RESERVATION HAS BEEN PRE-PAID ** Reservation has a cancellation grace p…"
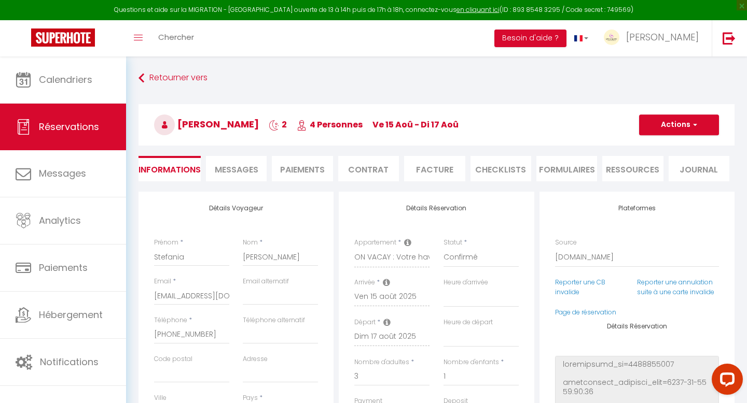
type input "60"
select select
checkbox input "false"
select select
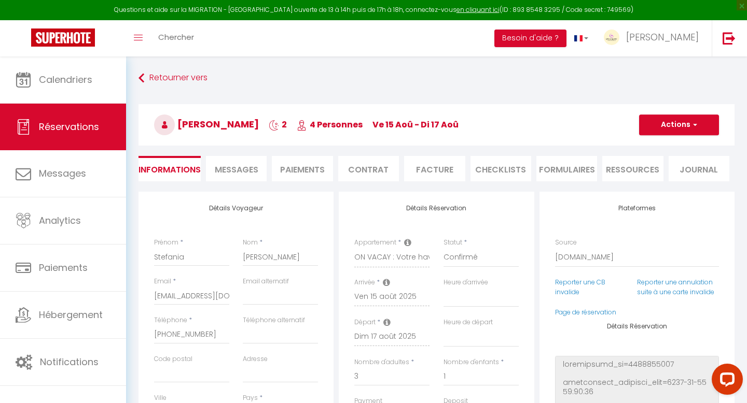
select select
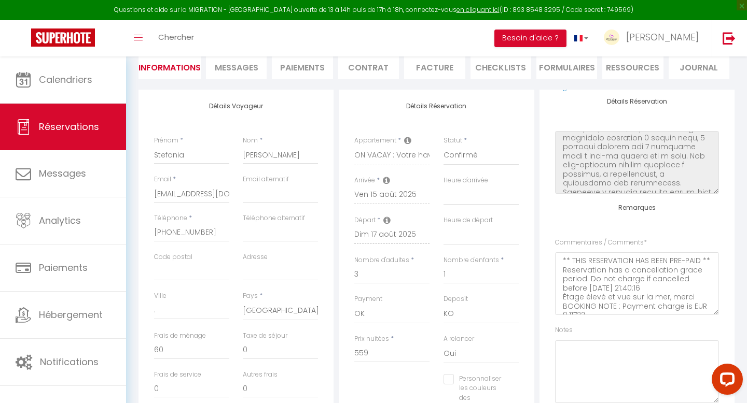
scroll to position [9, 0]
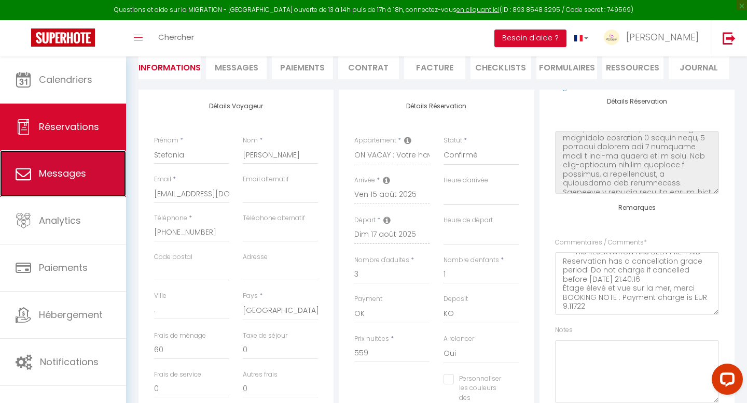
click at [58, 177] on span "Messages" at bounding box center [62, 173] width 47 height 13
select select "message"
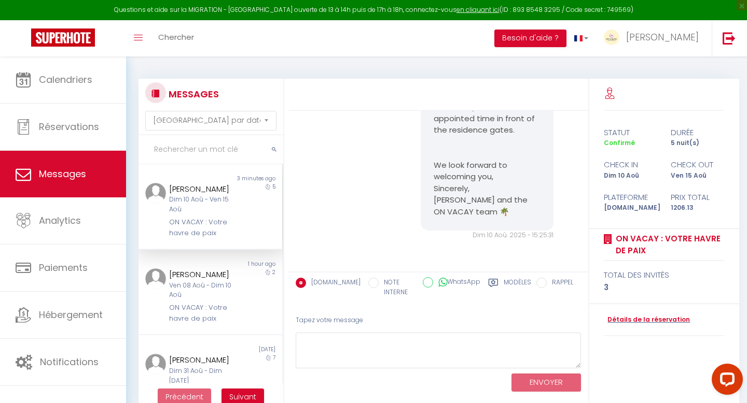
scroll to position [5493, 0]
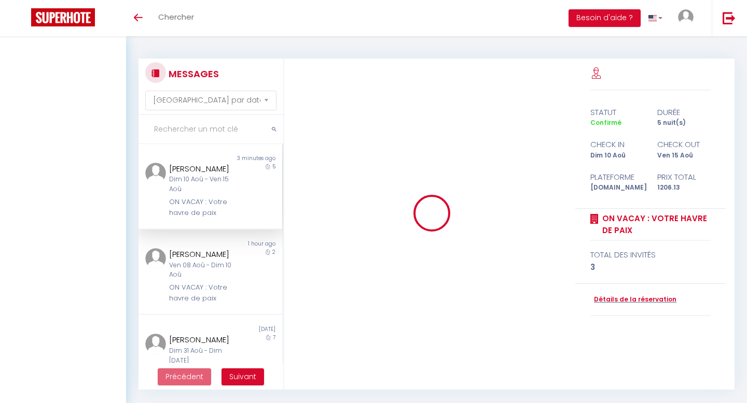
select select "message"
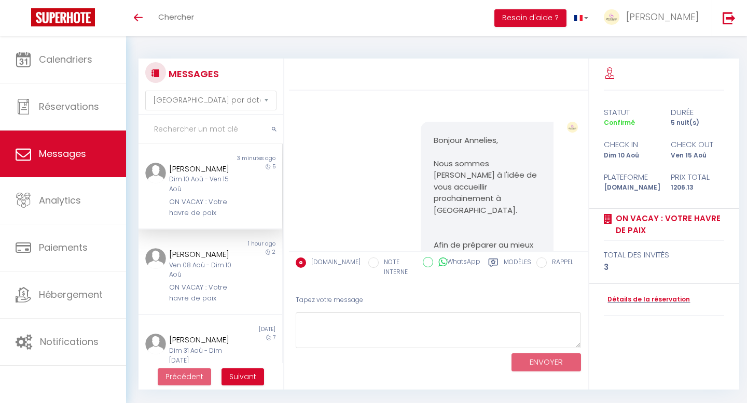
scroll to position [5493, 0]
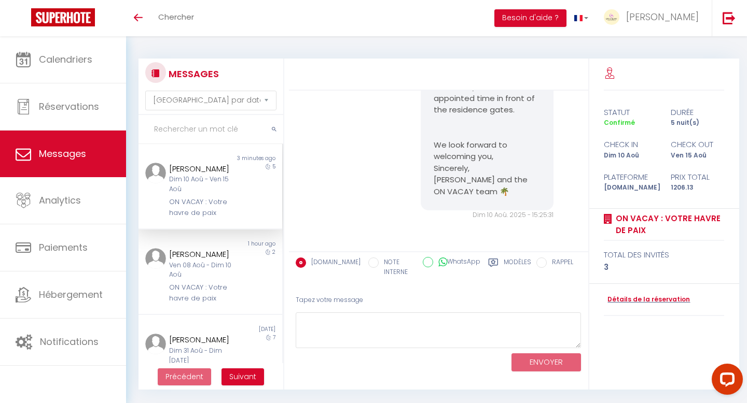
click at [218, 196] on div "[PERSON_NAME] Dim 10 Aoû - Ven 15 Aoû ON VACAY : Votre havre de paix" at bounding box center [203, 190] width 83 height 55
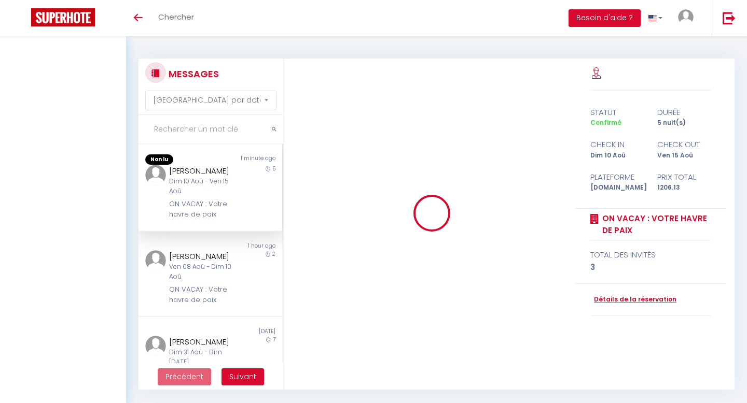
select select "message"
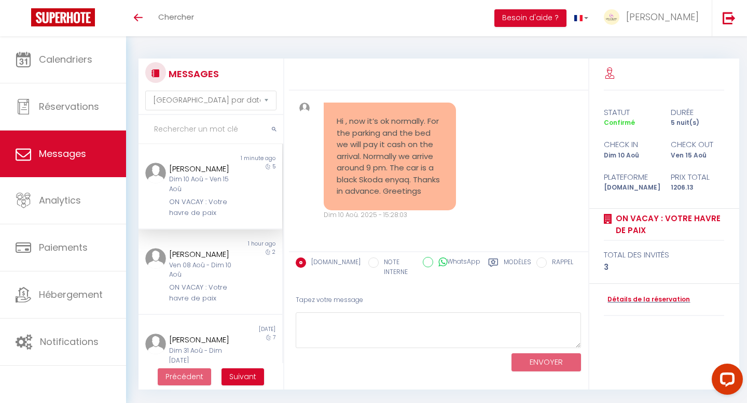
drag, startPoint x: 424, startPoint y: 191, endPoint x: 337, endPoint y: 117, distance: 114.1
click at [337, 117] on pre "Hi , now it’s ok normally. For the parking and the bed we will pay it cash on t…" at bounding box center [390, 157] width 106 height 82
copy pre "Hi , now it’s ok normally. For the parking and the bed we will pay it cash on t…"
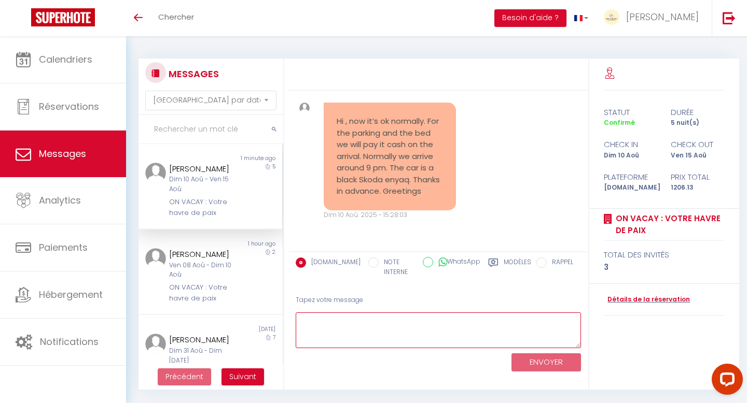
click at [357, 325] on textarea at bounding box center [439, 331] width 286 height 36
paste textarea "Hi Annelies 😊 Perfect, I can see the card pre-authorization went through — than…"
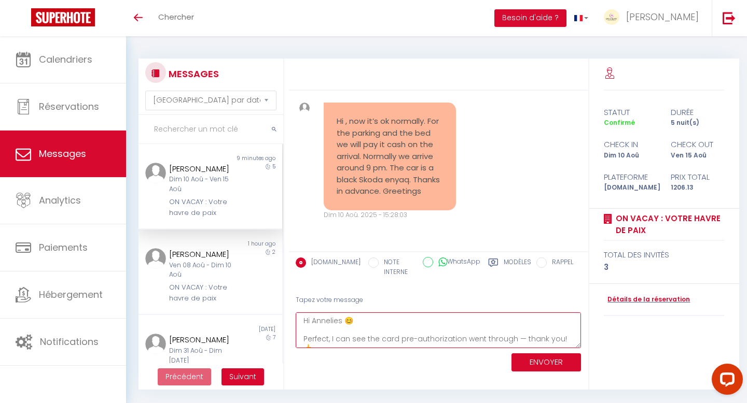
click at [354, 324] on textarea "Hi Annelies 😊 Perfect, I can see the card pre-authorization went through — than…" at bounding box center [439, 331] width 286 height 36
click at [309, 321] on textarea "Hi Annelies, Perfect, I can see the card pre-authorization went through — thank…" at bounding box center [439, 331] width 286 height 36
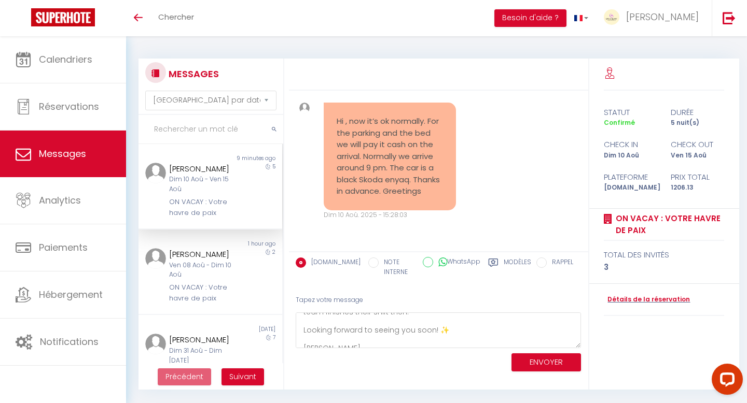
drag, startPoint x: 493, startPoint y: 175, endPoint x: 471, endPoint y: 166, distance: 23.5
click at [471, 38] on p "[PERSON_NAME] and the ON VACAY team 🌴" at bounding box center [487, 26] width 106 height 23
copy p "and the ON VACAY team 🌴"
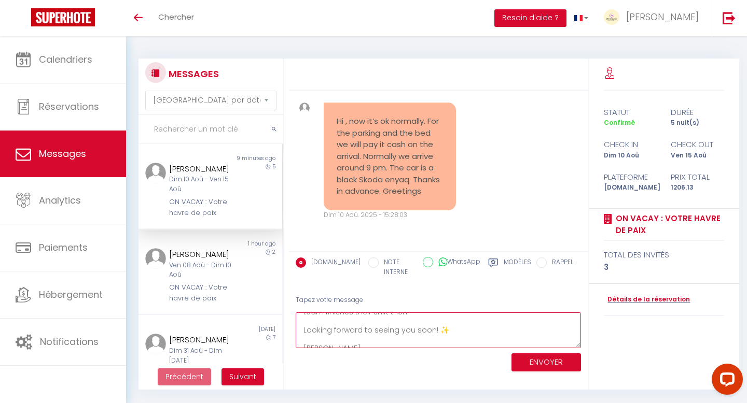
click at [430, 345] on textarea "Hi Annelies, Perfect, I can see the card pre-authorization went through — thank…" at bounding box center [439, 331] width 286 height 36
paste textarea "and the ON VACAY team 🌴"
type textarea "Hi Annelies, Perfect, I can see the card pre-authorization went through — thank…"
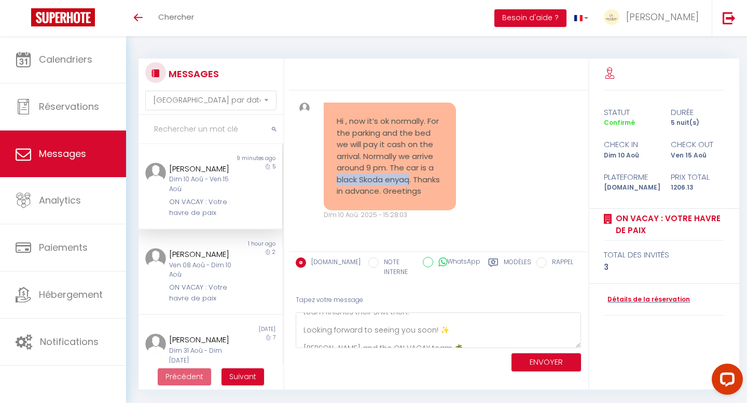
drag, startPoint x: 410, startPoint y: 183, endPoint x: 337, endPoint y: 178, distance: 72.7
click at [337, 178] on pre "Hi , now it’s ok normally. For the parking and the bed we will pay it cash on t…" at bounding box center [390, 157] width 106 height 82
copy pre "black Skoda enyaq"
click at [536, 360] on button "ENVOYER" at bounding box center [545, 363] width 69 height 18
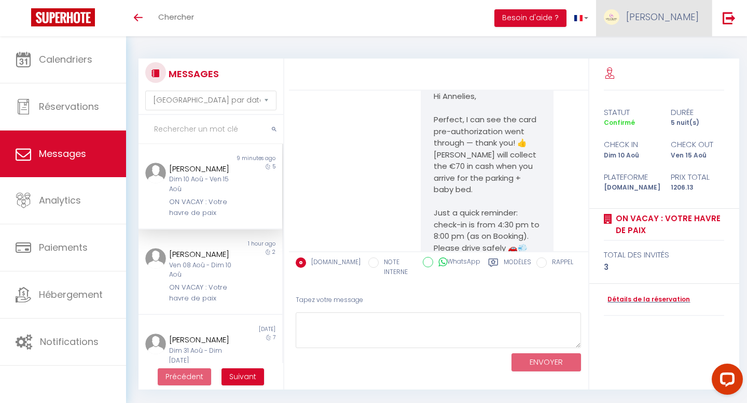
scroll to position [0, 0]
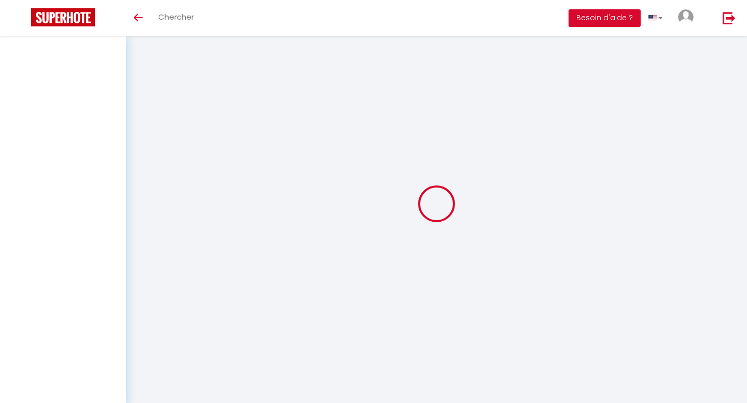
select select "message"
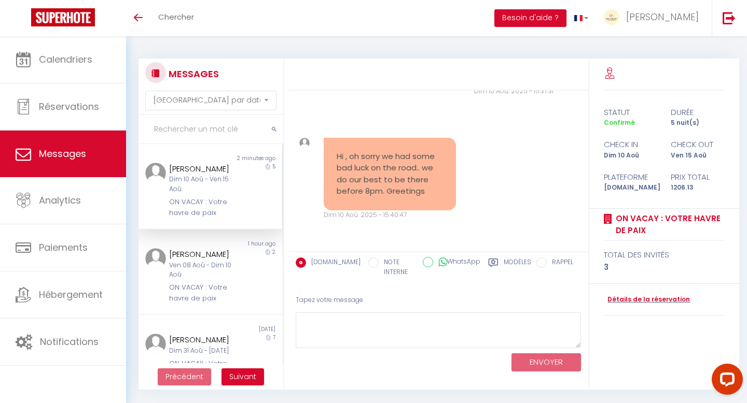
scroll to position [6078, 0]
click at [501, 172] on div "Hi , oh sorry we had some bad luck on the road.. we do our best to be there bef…" at bounding box center [438, 179] width 292 height 124
drag, startPoint x: 426, startPoint y: 226, endPoint x: 332, endPoint y: 189, distance: 100.8
click at [332, 189] on div "Hi , oh sorry we had some bad luck on the road.. we do our best to be there bef…" at bounding box center [390, 174] width 132 height 73
copy pre "Hi , oh sorry we had some bad luck on the road.. we do our best to be there bef…"
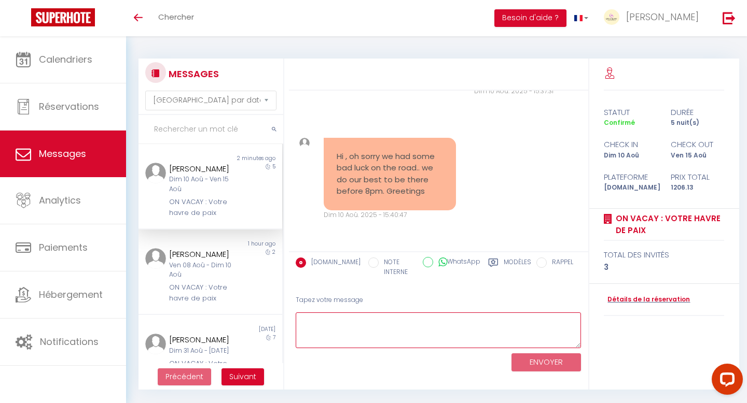
click at [342, 326] on textarea at bounding box center [439, 331] width 286 height 36
paste textarea "Hi Annelies 😊 No problem — these things can happen! Could you please send me a …"
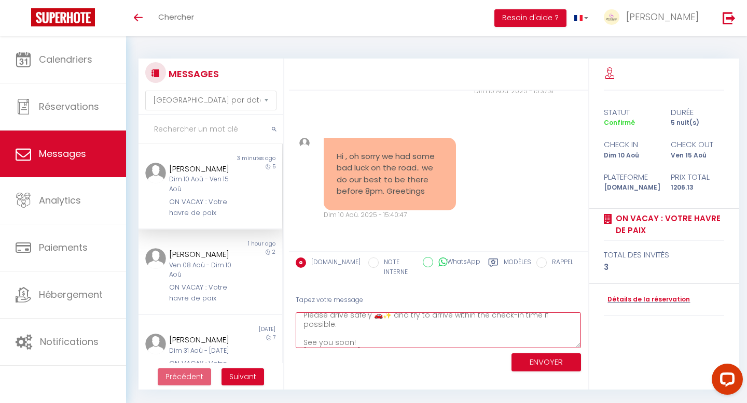
scroll to position [5986, 0]
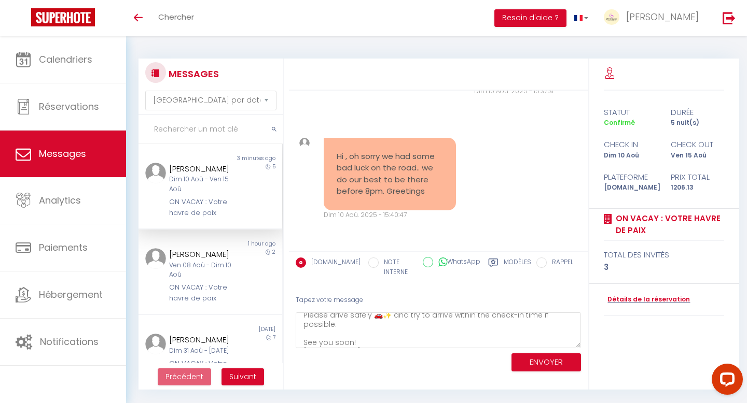
drag, startPoint x: 495, startPoint y: 187, endPoint x: 470, endPoint y: 183, distance: 25.2
copy pre "the ON VACAY team 🌴"
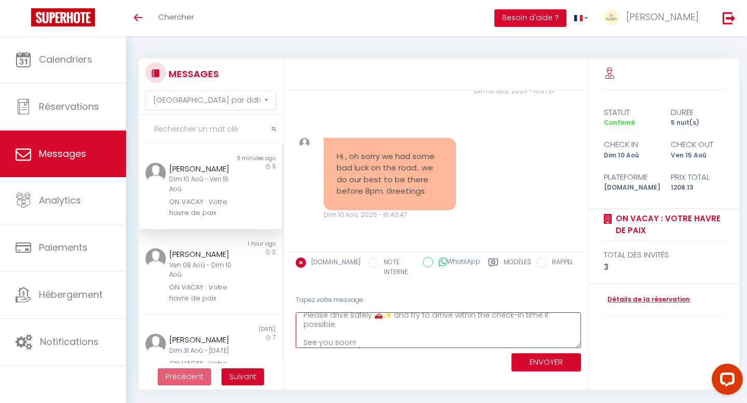
click at [386, 340] on textarea "Hi Annelies 😊 No problem — these things can happen! Could you please send me a …" at bounding box center [439, 331] width 286 height 36
paste textarea "and the ON VACAY team 🌴"
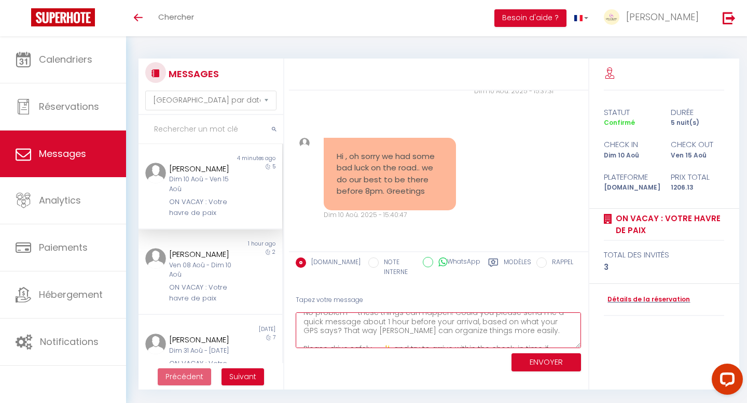
scroll to position [3, 0]
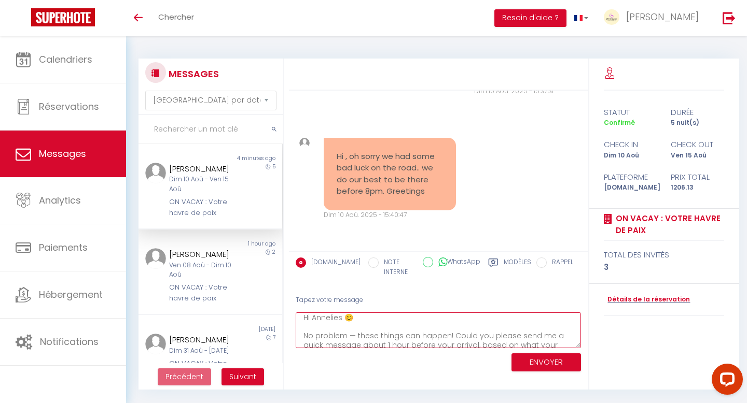
click at [391, 318] on textarea "Hi Annelies 😊 No problem — these things can happen! Could you please send me a …" at bounding box center [439, 331] width 286 height 36
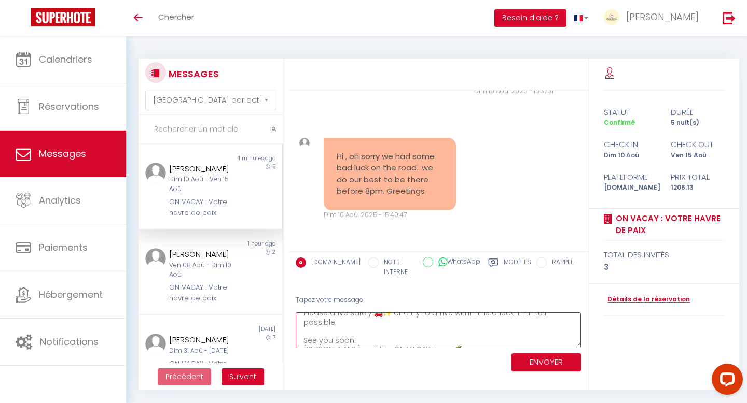
scroll to position [63, 0]
type textarea "Hi Annelies, No problem — these things can happen! Could you please send me a q…"
click at [525, 361] on button "ENVOYER" at bounding box center [545, 363] width 69 height 18
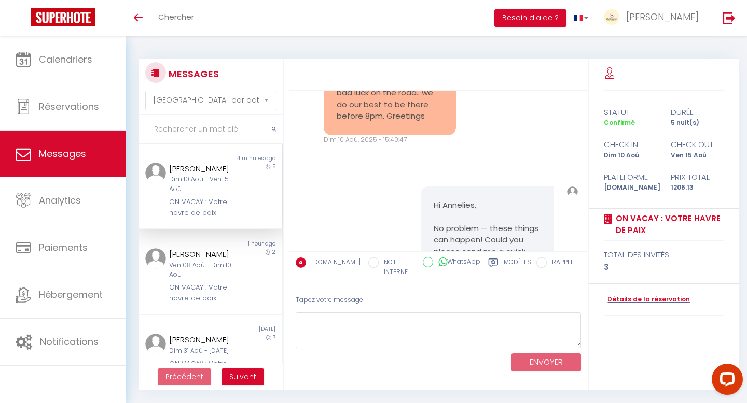
scroll to position [6408, 0]
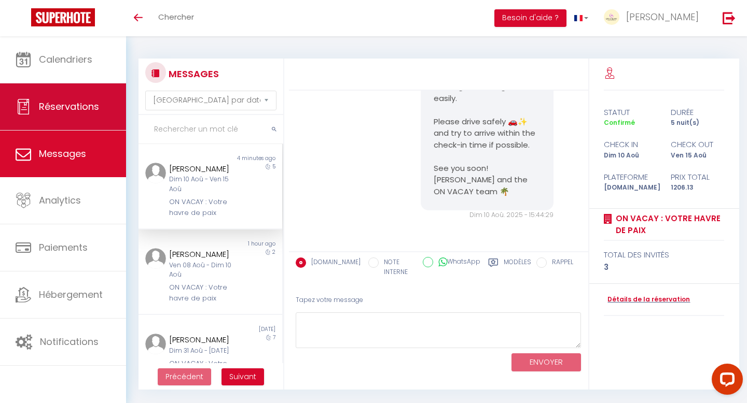
click at [71, 108] on span "Réservations" at bounding box center [69, 106] width 60 height 13
select select "not_cancelled"
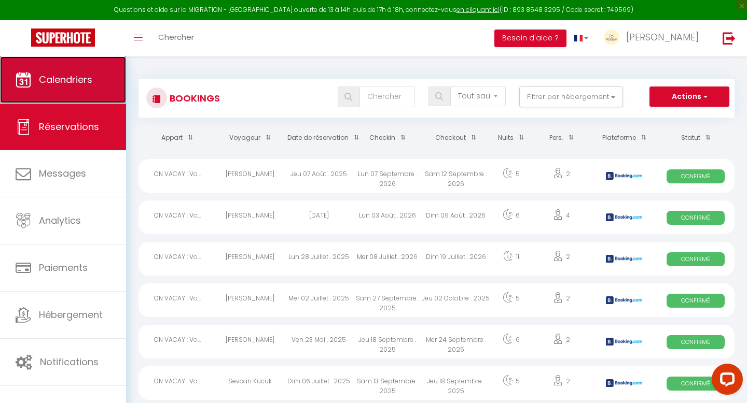
click at [60, 93] on link "Calendriers" at bounding box center [63, 80] width 126 height 47
